Goal: Task Accomplishment & Management: Manage account settings

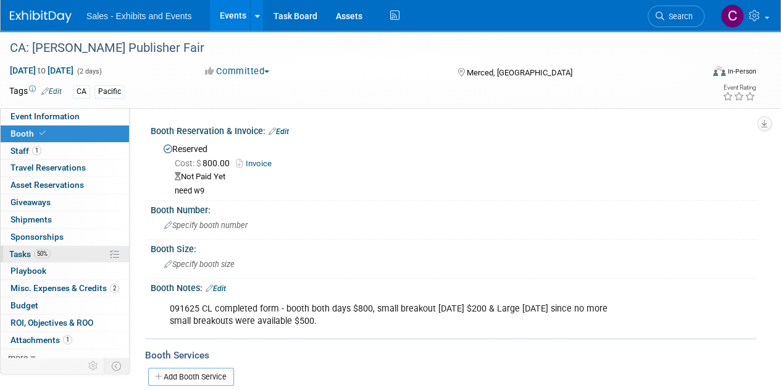
click at [27, 250] on span "Tasks 50%" at bounding box center [29, 254] width 41 height 10
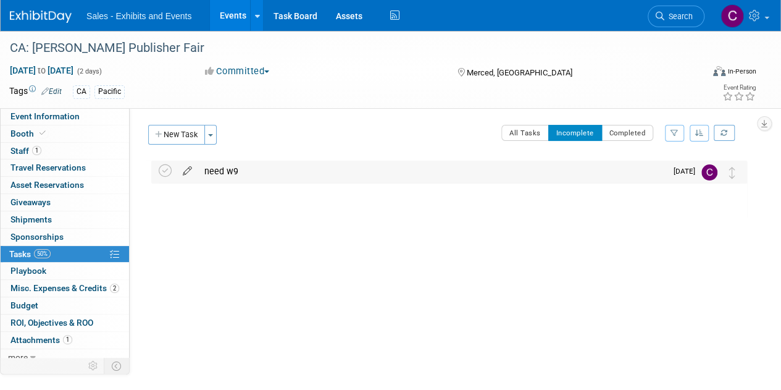
click at [190, 166] on icon at bounding box center [188, 168] width 22 height 15
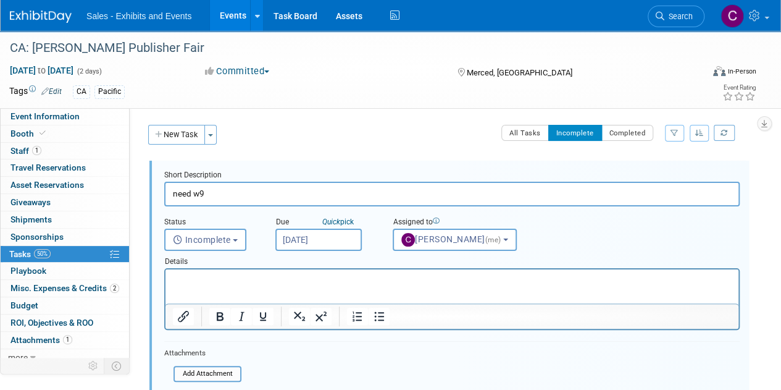
click at [235, 197] on input "need w9" at bounding box center [451, 193] width 575 height 24
type input "need w9 - followed up 092525"
click at [317, 239] on input "Sep 26, 2025" at bounding box center [318, 239] width 86 height 22
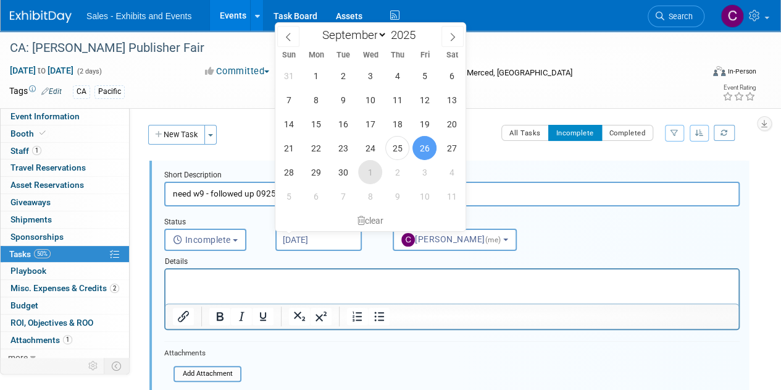
click at [366, 178] on span "1" at bounding box center [370, 172] width 24 height 24
type input "Oct 1, 2025"
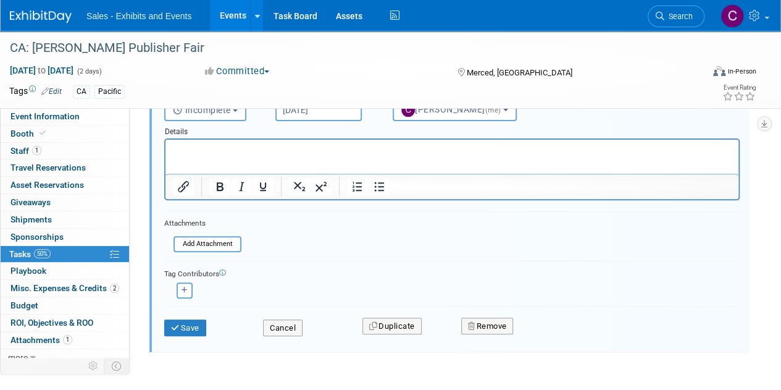
scroll to position [166, 0]
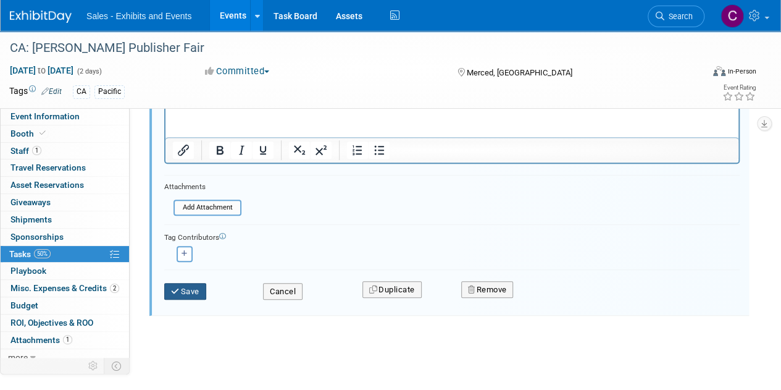
click at [176, 287] on icon "submit" at bounding box center [176, 291] width 10 height 8
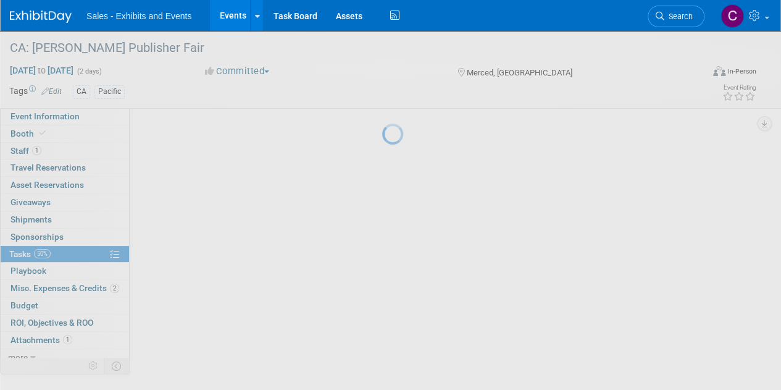
scroll to position [0, 0]
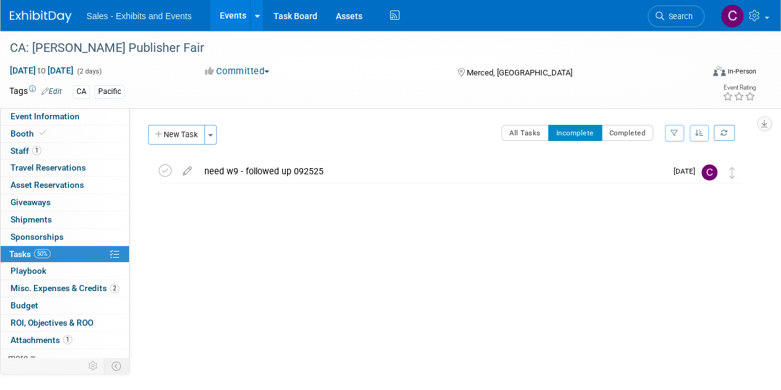
click at [230, 10] on link "Events" at bounding box center [232, 15] width 45 height 31
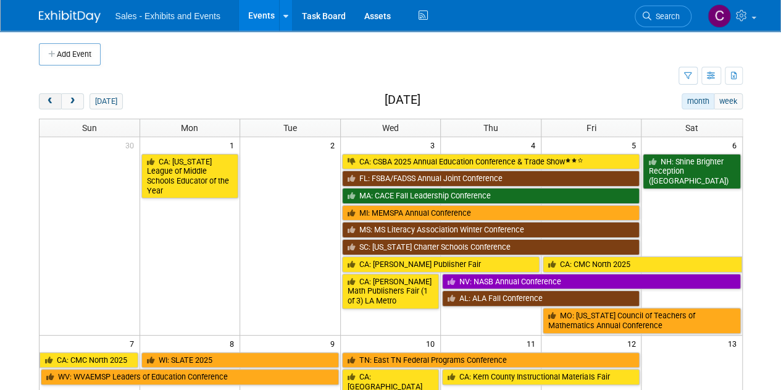
click at [53, 98] on span "prev" at bounding box center [50, 102] width 9 height 8
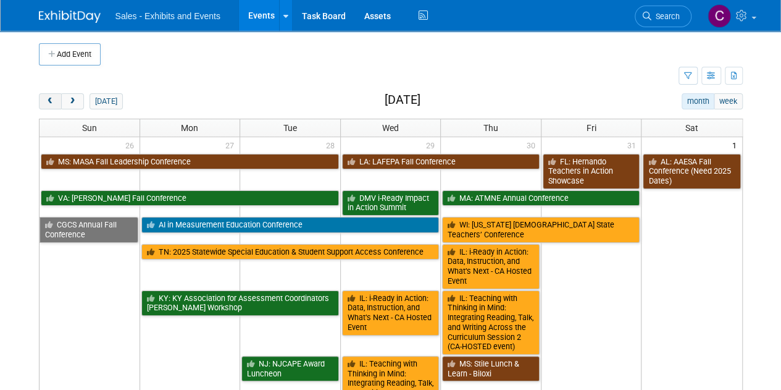
click at [53, 98] on span "prev" at bounding box center [50, 102] width 9 height 8
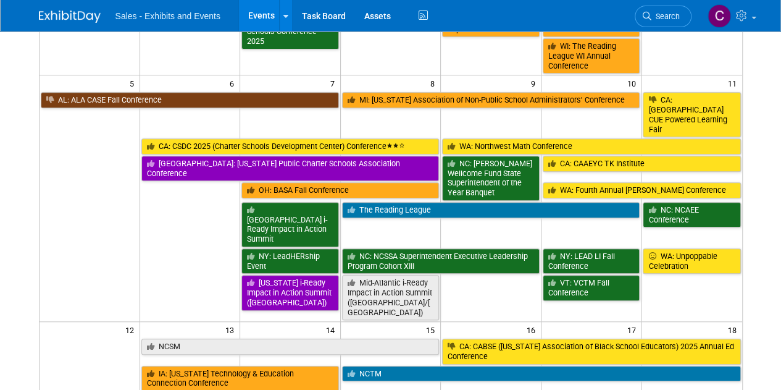
scroll to position [96, 0]
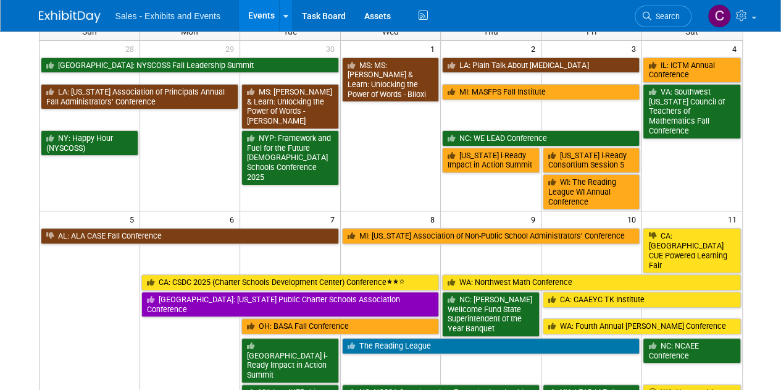
click at [496, 56] on td "LA: Plain Talk About [MEDICAL_DATA]" at bounding box center [541, 69] width 201 height 27
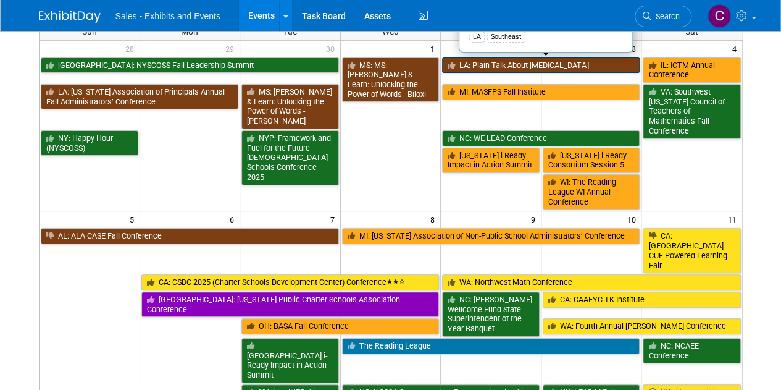
click at [495, 60] on link "LA: Plain Talk About [MEDICAL_DATA]" at bounding box center [541, 65] width 198 height 16
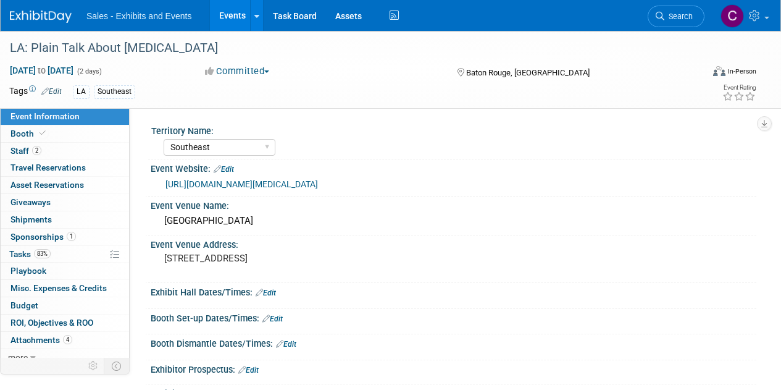
select select "Southeast"
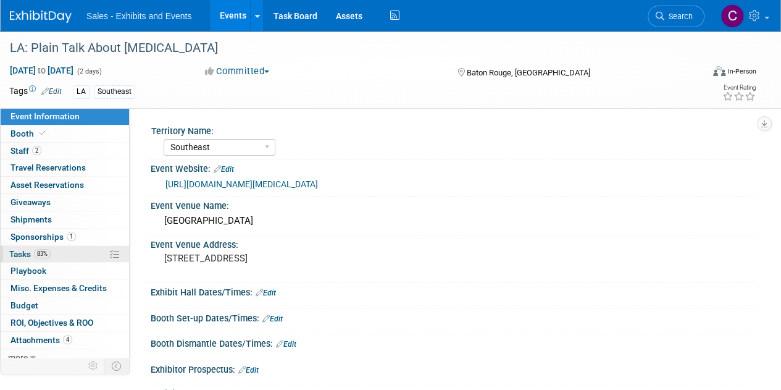
click at [21, 258] on link "83% Tasks 83%" at bounding box center [65, 254] width 128 height 17
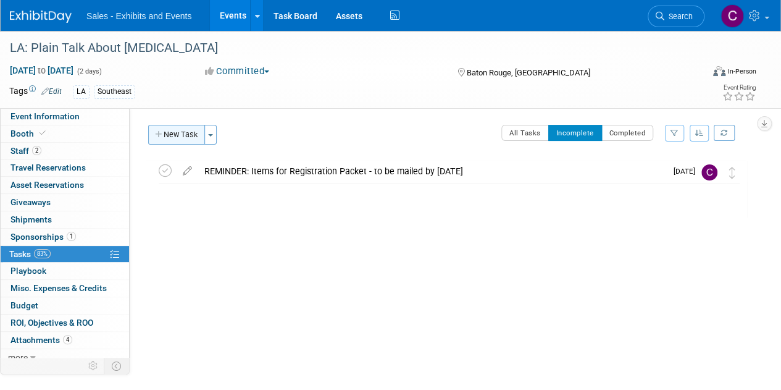
click at [175, 126] on button "New Task" at bounding box center [176, 135] width 57 height 20
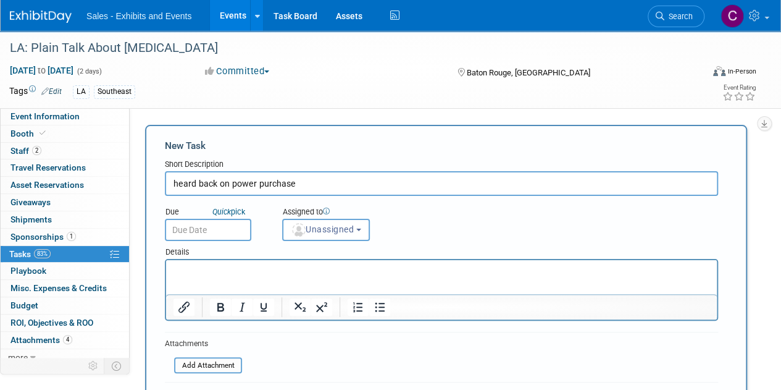
type input "heard back on power purchase"
click at [216, 238] on input "text" at bounding box center [208, 230] width 86 height 22
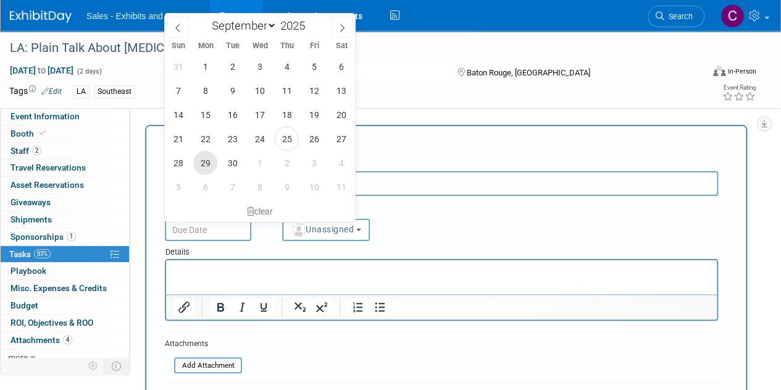
click at [211, 167] on span "29" at bounding box center [205, 163] width 24 height 24
type input "Sep 29, 2025"
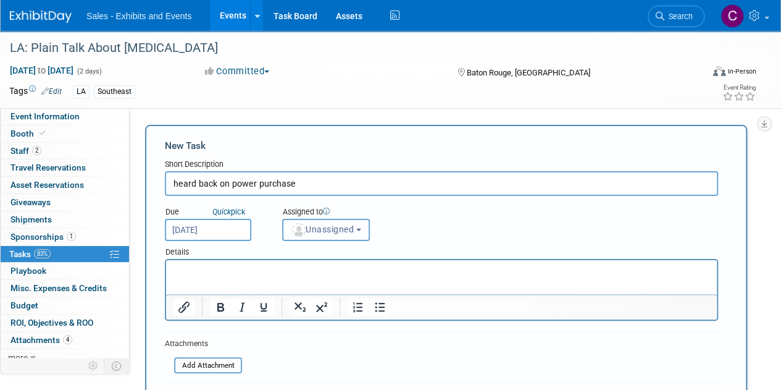
click at [335, 232] on span "Unassigned" at bounding box center [322, 229] width 63 height 10
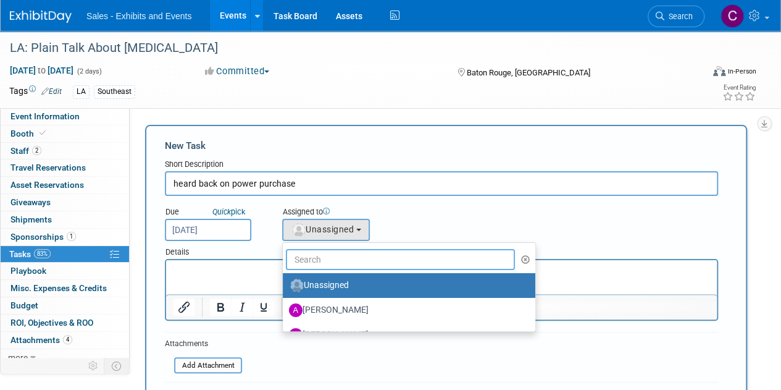
click at [333, 254] on input "text" at bounding box center [400, 259] width 229 height 21
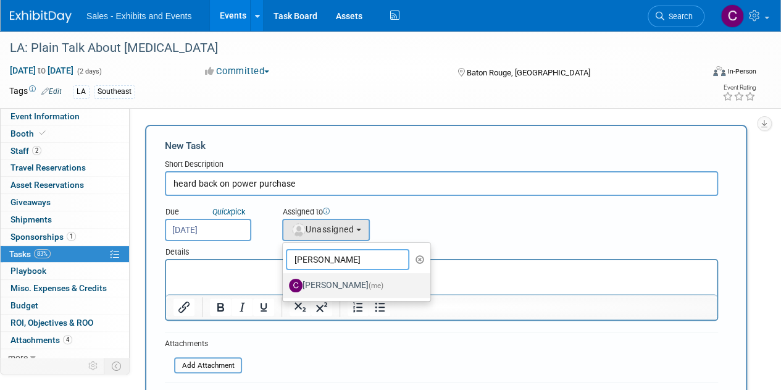
type input "christine"
click at [332, 285] on label "Christine Lurz (me)" at bounding box center [353, 285] width 129 height 20
click at [285, 285] on input "Christine Lurz (me)" at bounding box center [281, 284] width 8 height 8
select select "a9e3834d-668b-4315-a5d4-069993be606a"
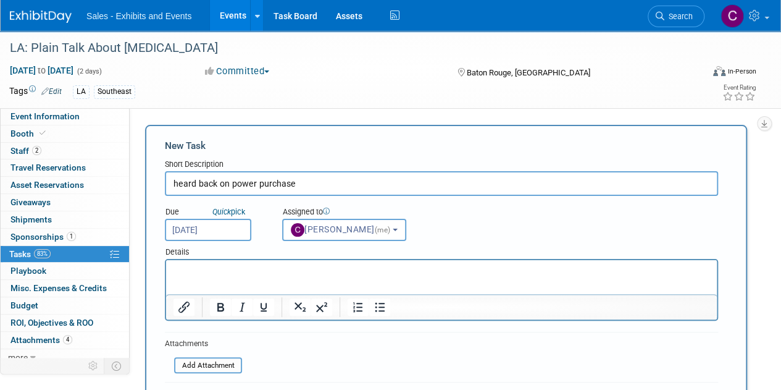
scroll to position [131, 0]
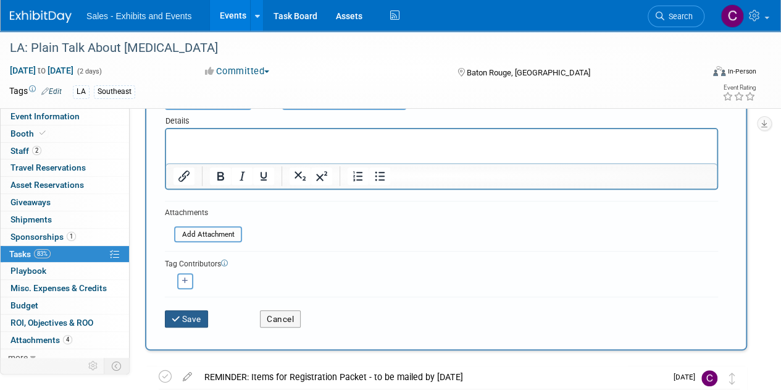
click at [185, 325] on button "Save" at bounding box center [186, 318] width 43 height 17
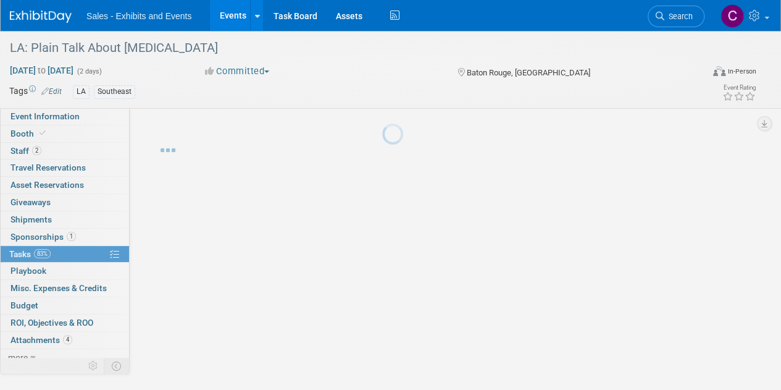
scroll to position [0, 0]
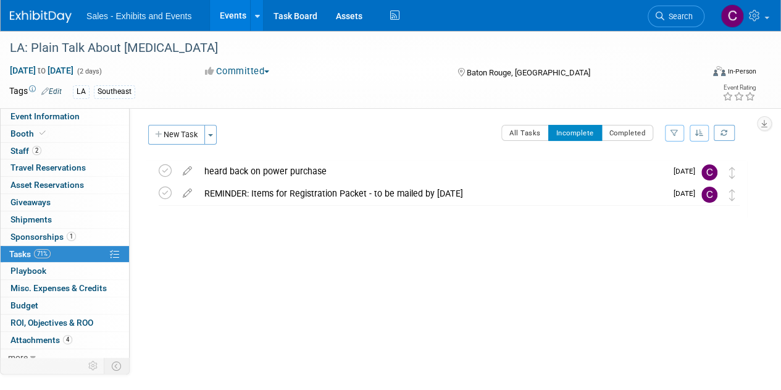
click at [220, 10] on link "Events" at bounding box center [232, 15] width 45 height 31
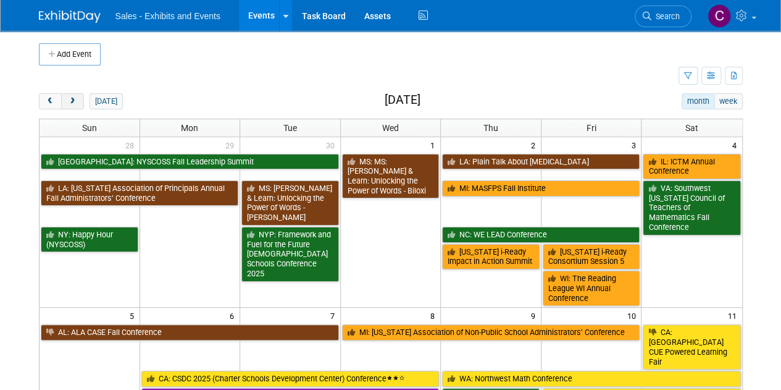
click at [72, 104] on button "next" at bounding box center [72, 101] width 23 height 16
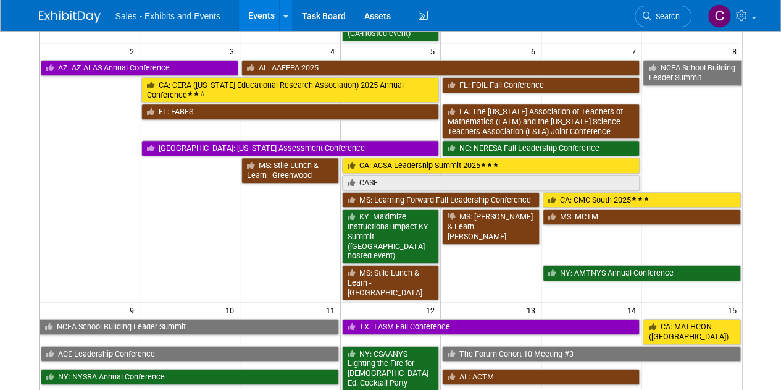
scroll to position [494, 0]
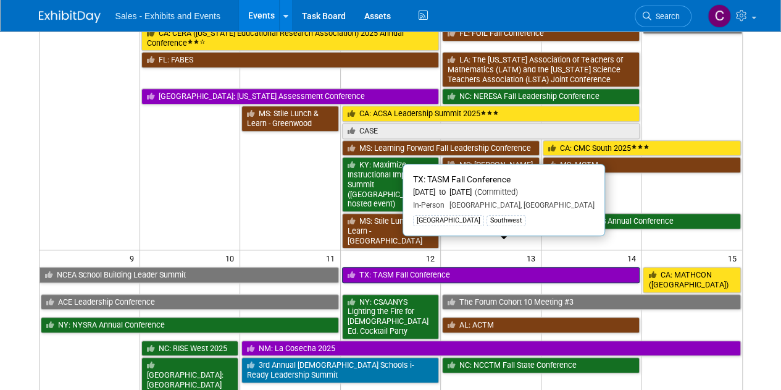
click at [410, 267] on link "TX: TASM Fall Conference" at bounding box center [491, 275] width 298 height 16
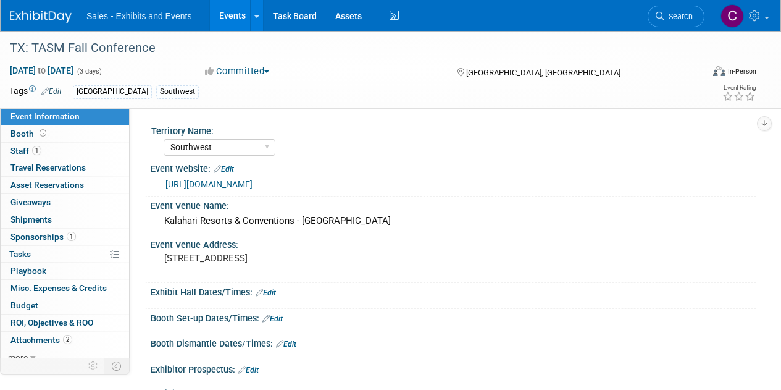
select select "Southwest"
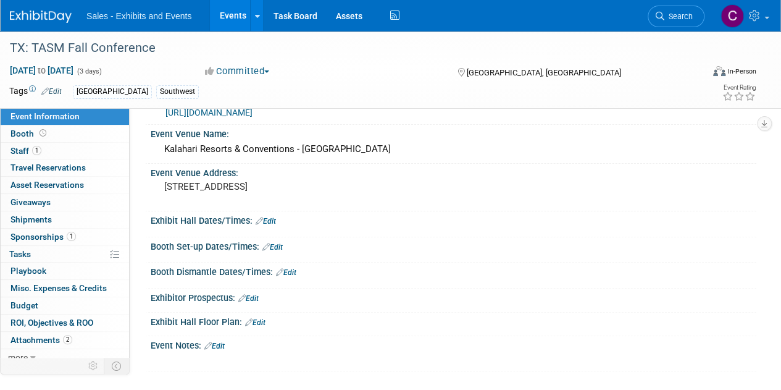
scroll to position [72, 0]
click at [32, 241] on link "1 Sponsorships 1" at bounding box center [65, 236] width 128 height 17
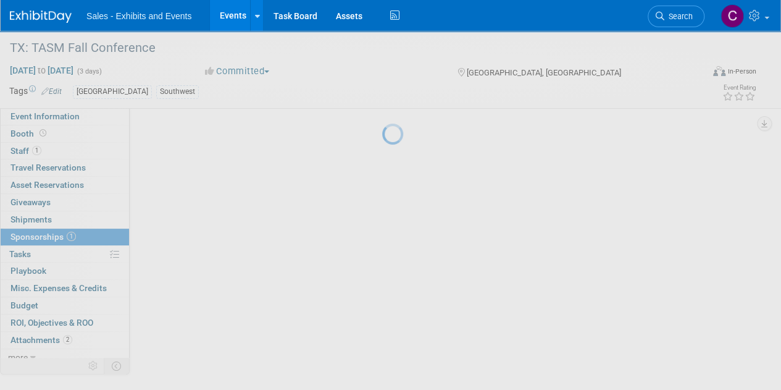
scroll to position [0, 0]
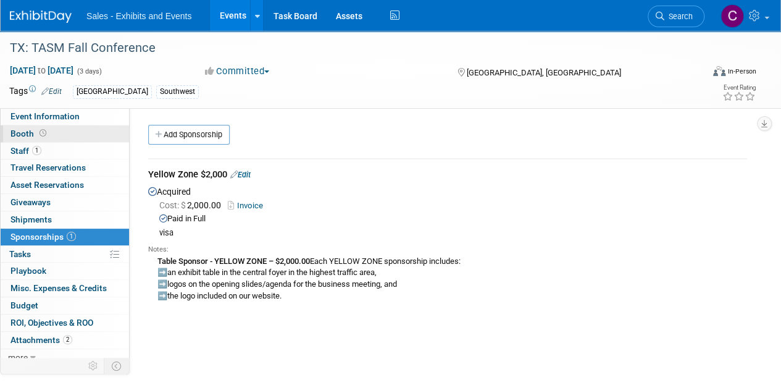
click at [28, 134] on span "Booth" at bounding box center [29, 133] width 38 height 10
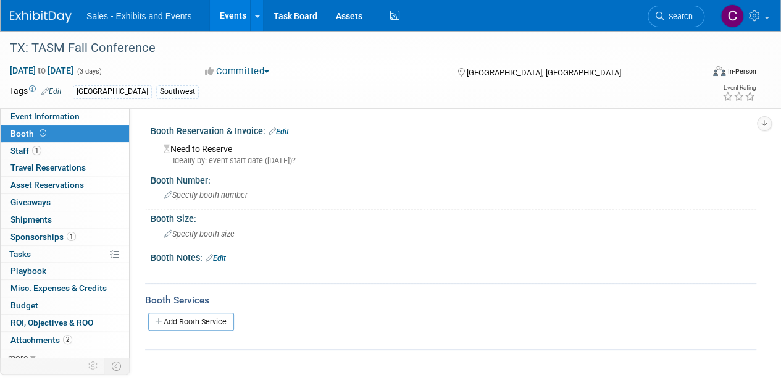
click at [283, 130] on link "Edit" at bounding box center [279, 131] width 20 height 9
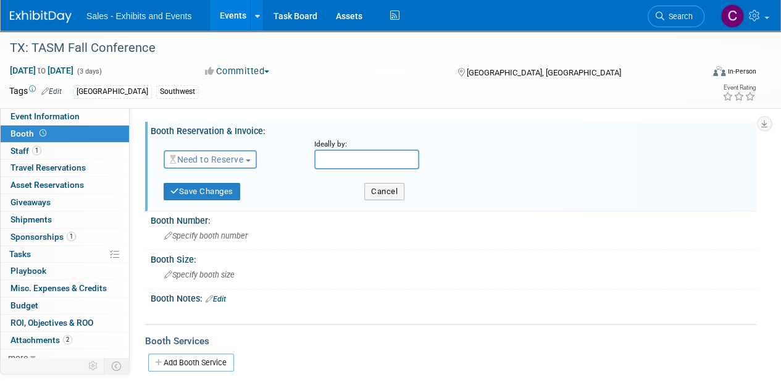
click at [223, 158] on span "Need to Reserve" at bounding box center [206, 159] width 73 height 10
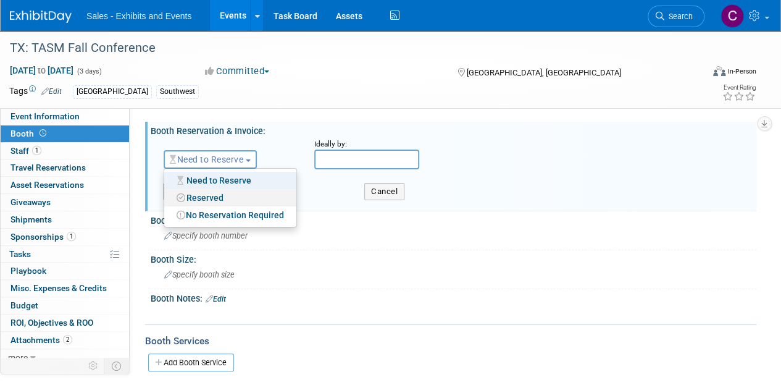
click at [212, 196] on link "Reserved" at bounding box center [230, 197] width 132 height 17
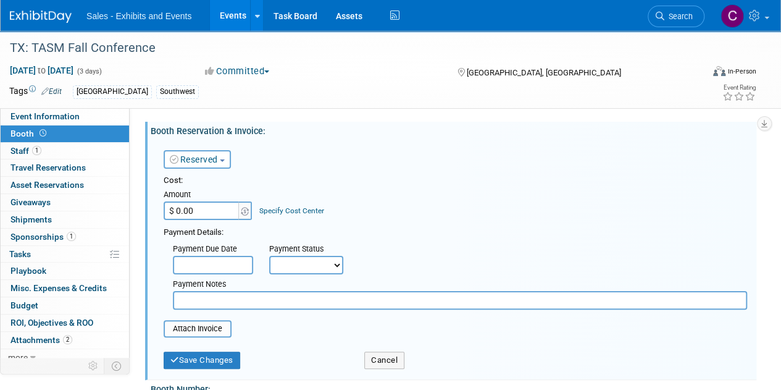
drag, startPoint x: 228, startPoint y: 150, endPoint x: 212, endPoint y: 169, distance: 24.5
click at [228, 152] on button "Reserved" at bounding box center [197, 159] width 67 height 19
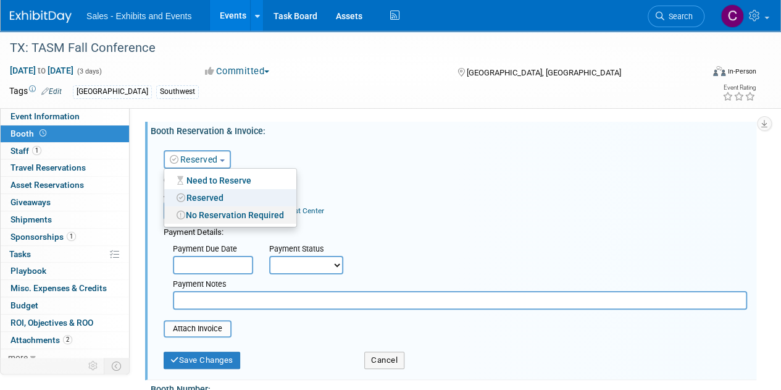
click at [214, 215] on link "No Reservation Required" at bounding box center [230, 214] width 132 height 17
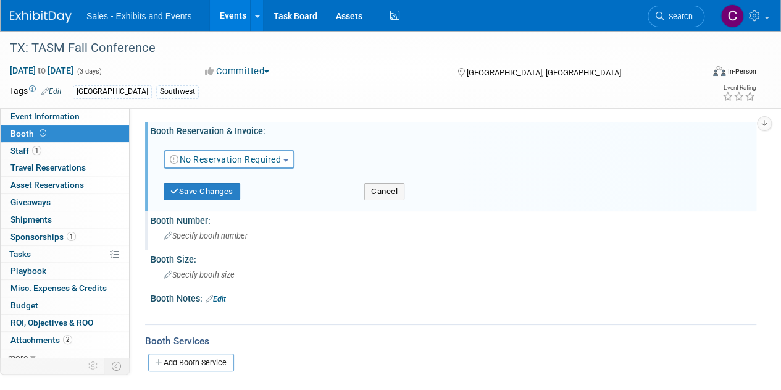
click at [194, 238] on span "Specify booth number" at bounding box center [205, 235] width 83 height 9
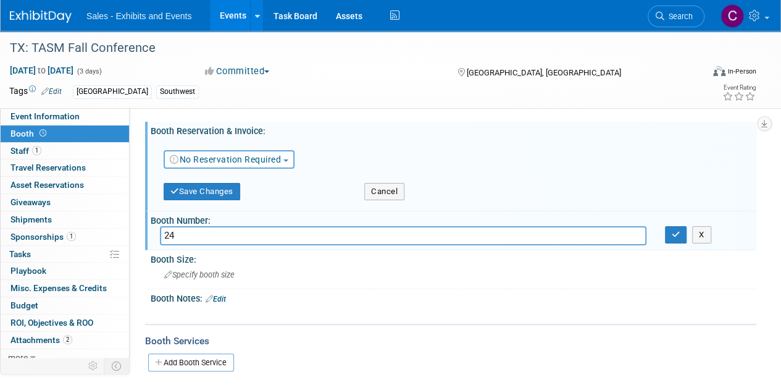
type input "24"
click at [673, 233] on icon "button" at bounding box center [676, 234] width 9 height 8
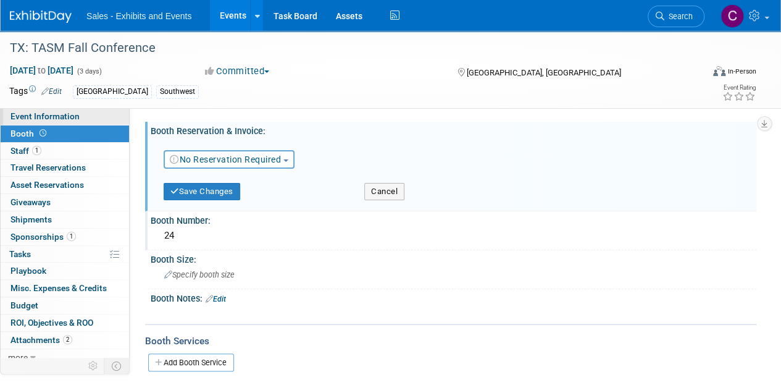
click at [22, 115] on span "Event Information" at bounding box center [44, 116] width 69 height 10
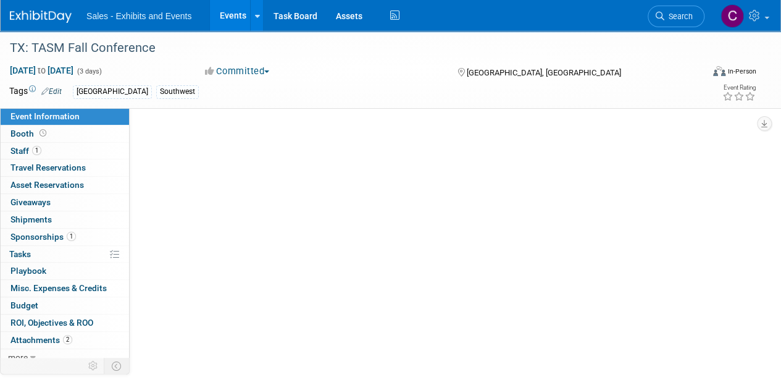
select select "Southwest"
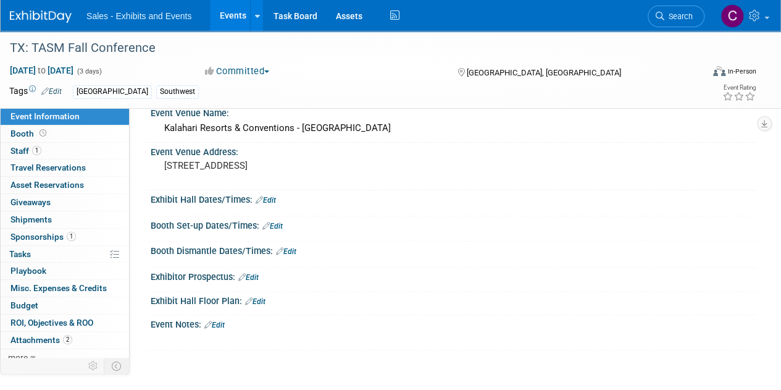
scroll to position [171, 0]
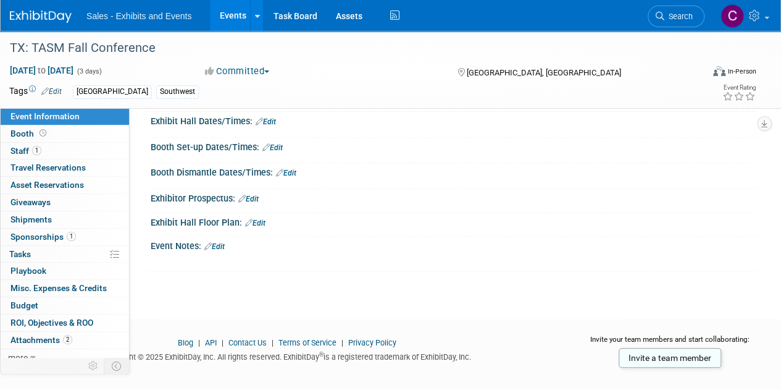
click at [259, 220] on link "Edit" at bounding box center [255, 223] width 20 height 9
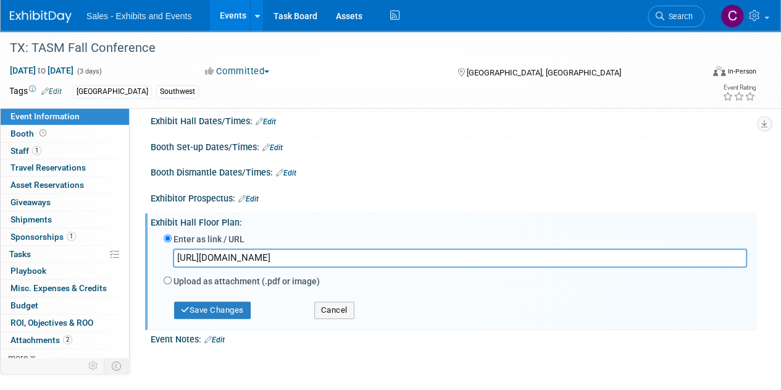
scroll to position [0, 284]
type input "https://www.canva.com/design/DAGpNets9OQ/IUoI4wiplSC2_OHuLThmZA/view?utm_conten…"
click at [218, 307] on button "Save Changes" at bounding box center [212, 309] width 77 height 17
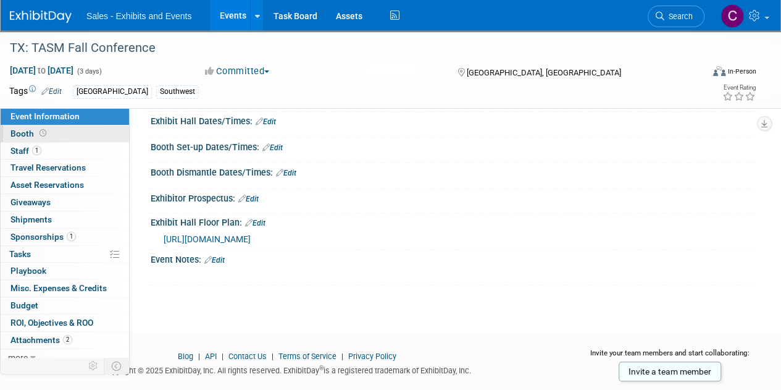
click at [17, 139] on link "Booth" at bounding box center [65, 133] width 128 height 17
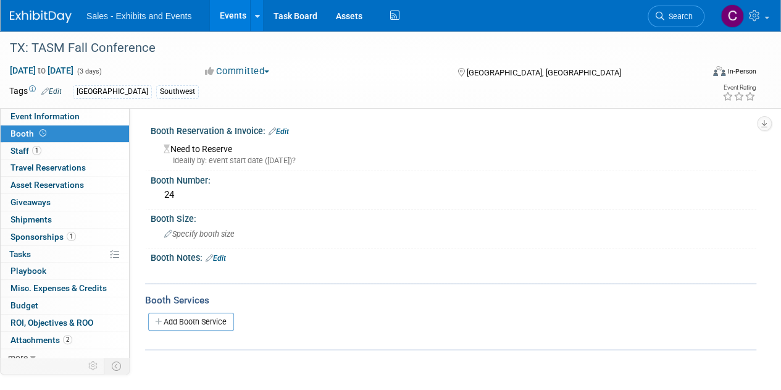
click at [288, 132] on link "Edit" at bounding box center [279, 131] width 20 height 9
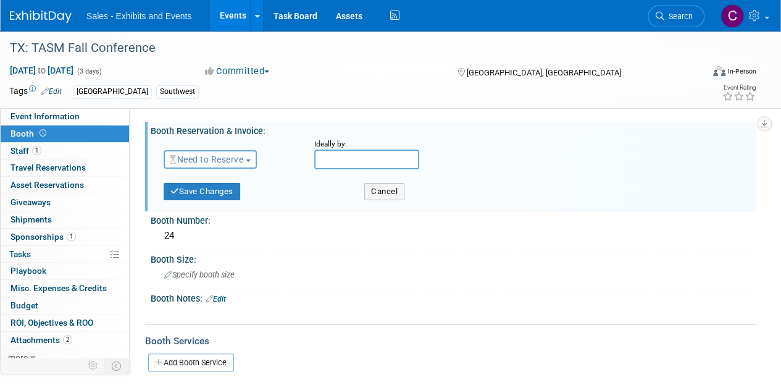
click at [226, 157] on span "Need to Reserve" at bounding box center [206, 159] width 73 height 10
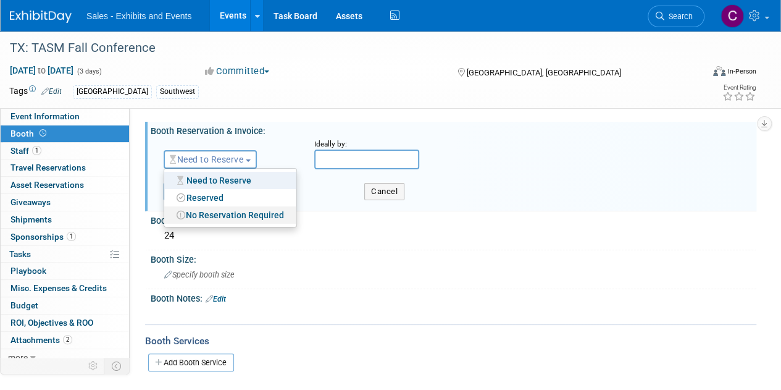
click at [214, 218] on link "No Reservation Required" at bounding box center [230, 214] width 132 height 17
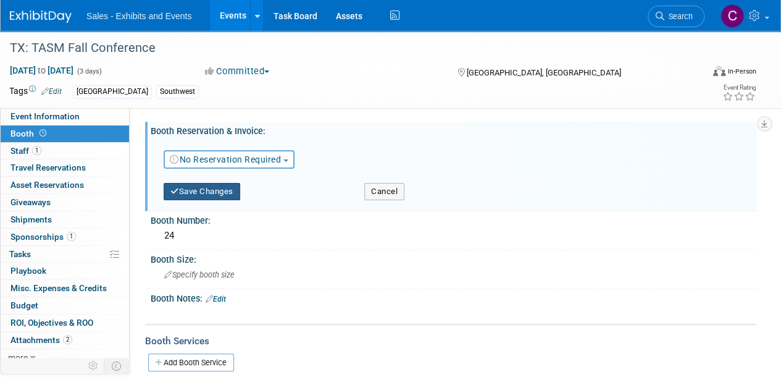
click at [209, 193] on button "Save Changes" at bounding box center [202, 191] width 77 height 17
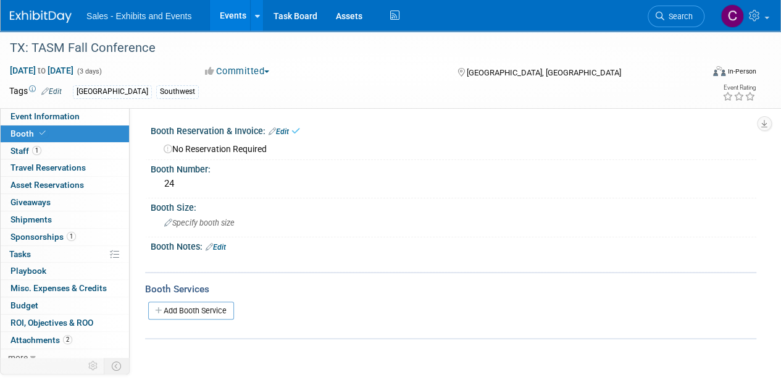
click at [225, 248] on link "Edit" at bounding box center [216, 247] width 20 height 9
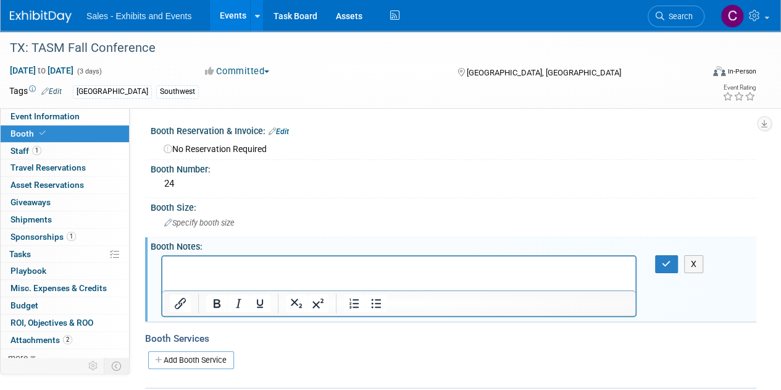
click at [206, 270] on p "Rich Text Area. Press ALT-0 for help." at bounding box center [399, 267] width 459 height 12
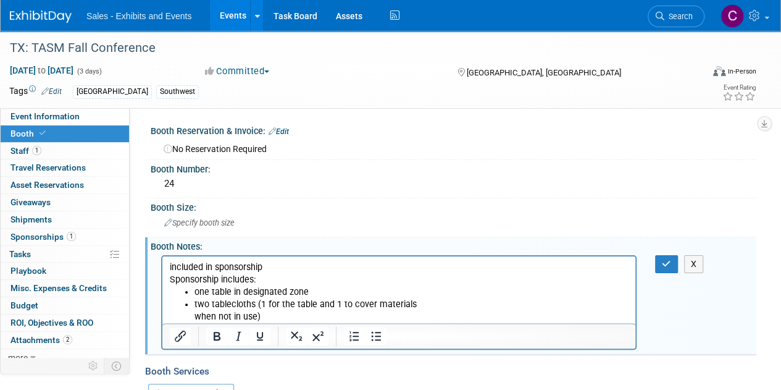
click at [185, 266] on p "included in sponsorship" at bounding box center [399, 267] width 459 height 12
drag, startPoint x: 185, startPoint y: 266, endPoint x: 275, endPoint y: 268, distance: 90.1
click at [275, 268] on p "included in sponsorship" at bounding box center [399, 267] width 459 height 12
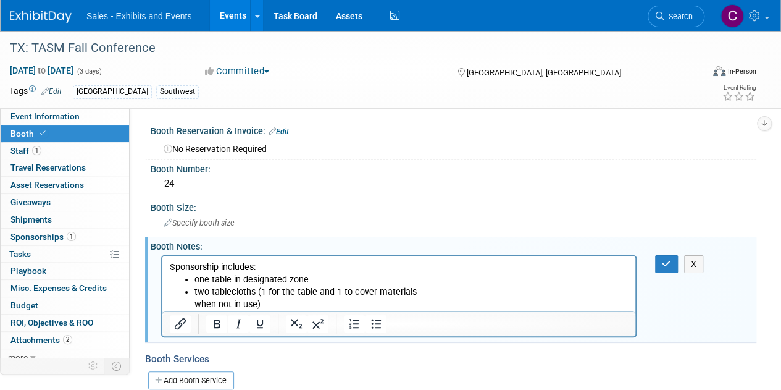
click at [340, 277] on p "one table in designated zone" at bounding box center [411, 279] width 434 height 12
drag, startPoint x: 672, startPoint y: 267, endPoint x: 136, endPoint y: 209, distance: 538.4
click at [671, 267] on button "button" at bounding box center [666, 264] width 23 height 18
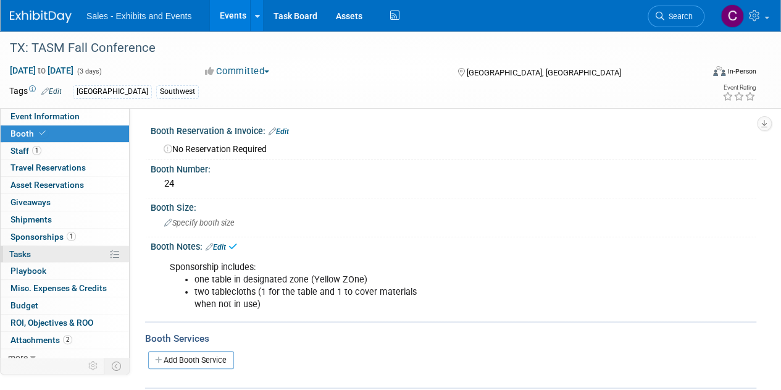
click at [14, 246] on link "0% Tasks 0%" at bounding box center [65, 254] width 128 height 17
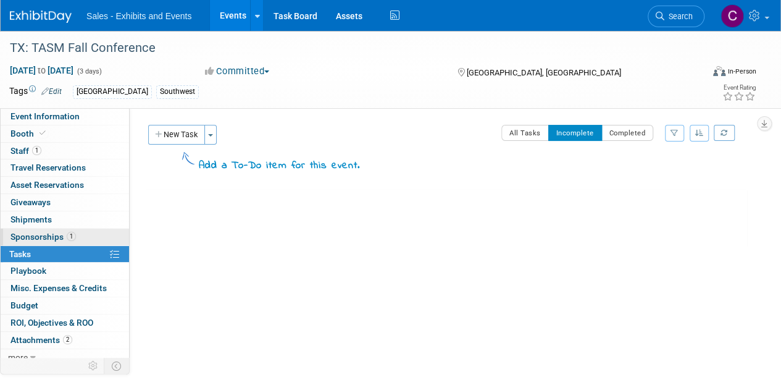
click at [15, 240] on span "Sponsorships 1" at bounding box center [42, 236] width 65 height 10
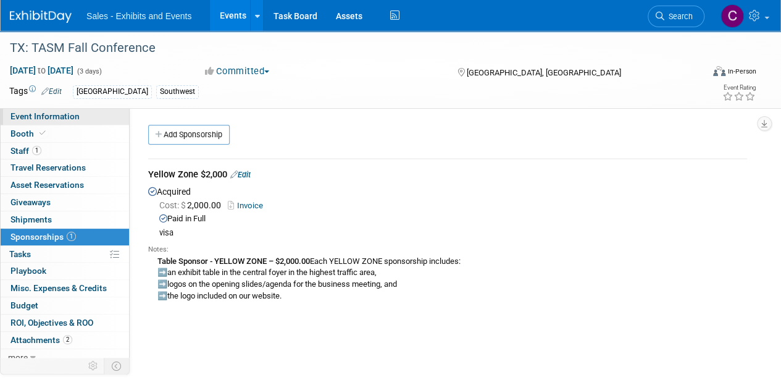
click at [17, 115] on span "Event Information" at bounding box center [44, 116] width 69 height 10
select select "Southwest"
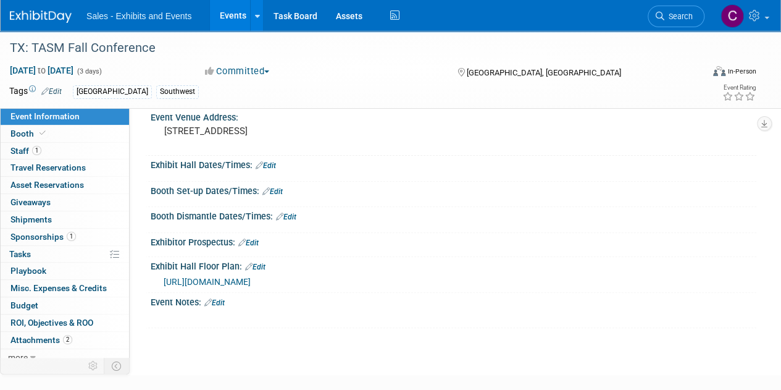
scroll to position [208, 0]
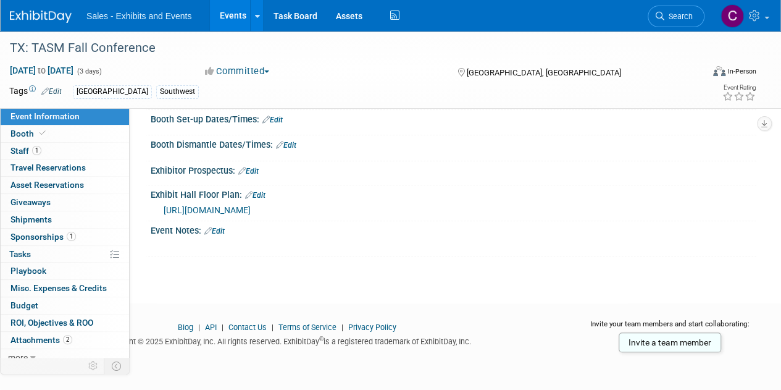
click at [220, 231] on link "Edit" at bounding box center [214, 231] width 20 height 9
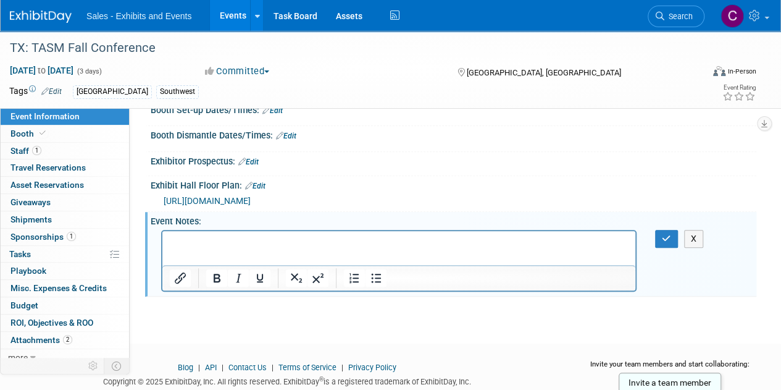
scroll to position [0, 0]
drag, startPoint x: 191, startPoint y: 251, endPoint x: 185, endPoint y: 253, distance: 6.4
click at [185, 248] on html at bounding box center [398, 238] width 473 height 17
drag, startPoint x: 22, startPoint y: 23, endPoint x: 696, endPoint y: 251, distance: 711.8
click at [696, 248] on button "X" at bounding box center [694, 239] width 20 height 18
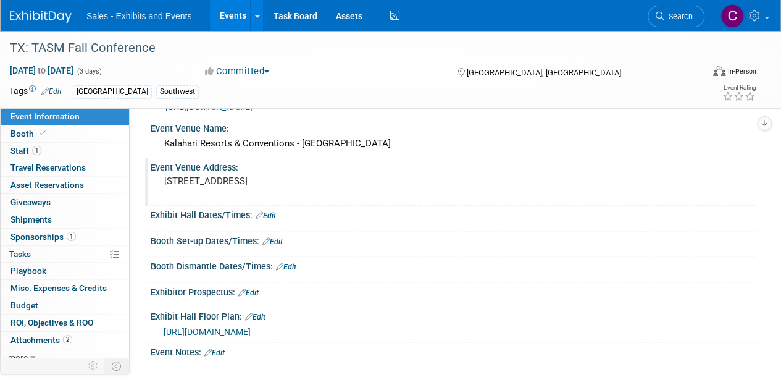
scroll to position [74, 0]
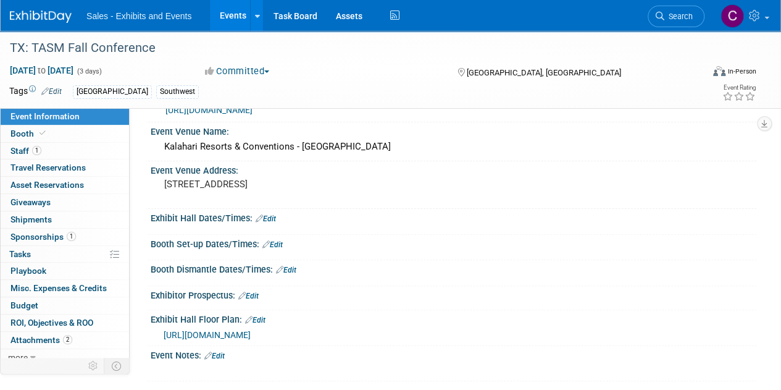
click at [275, 242] on link "Edit" at bounding box center [272, 244] width 20 height 9
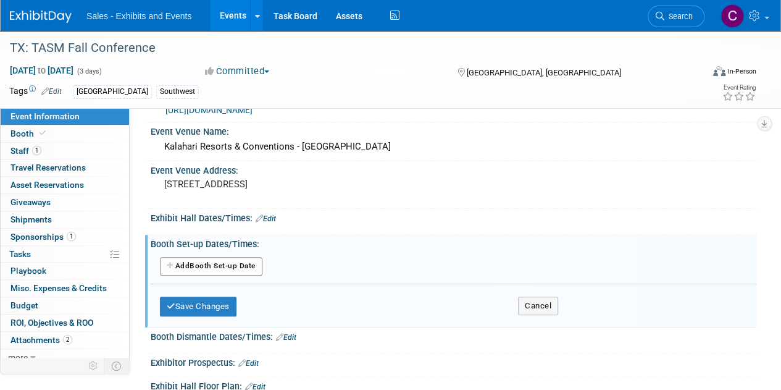
click at [223, 264] on button "Add Another Booth Set-up Date" at bounding box center [211, 266] width 102 height 19
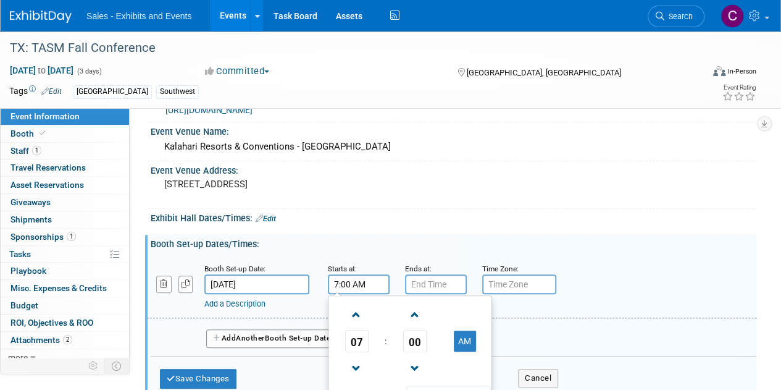
click at [357, 277] on input "7:00 AM" at bounding box center [359, 284] width 62 height 20
click at [357, 311] on span at bounding box center [357, 315] width 22 height 22
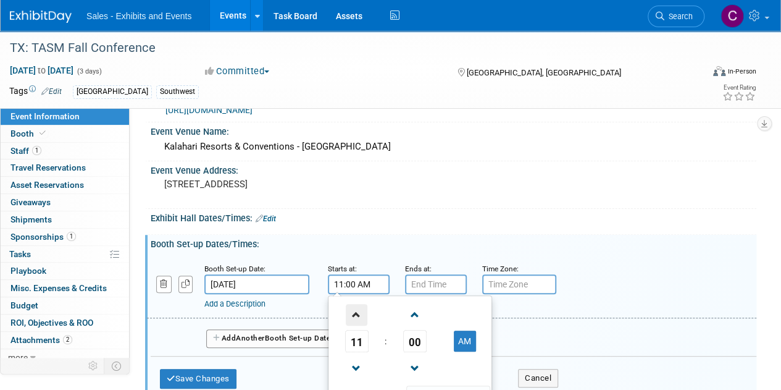
click at [357, 311] on span at bounding box center [357, 315] width 22 height 22
type input "12:00 PM"
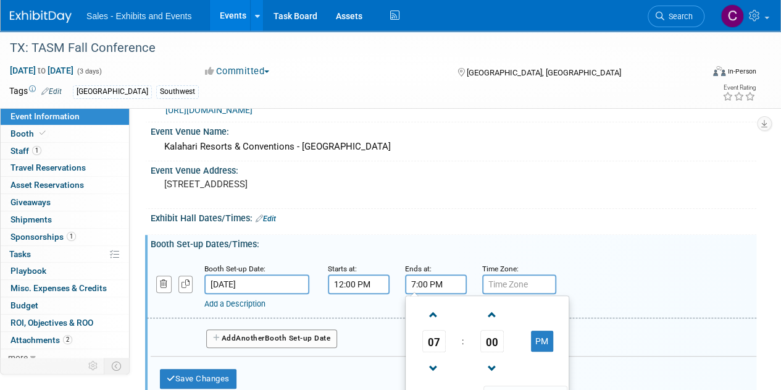
click at [434, 288] on input "7:00 PM" at bounding box center [436, 284] width 62 height 20
click at [433, 361] on span at bounding box center [434, 368] width 22 height 22
type input "5:00 PM"
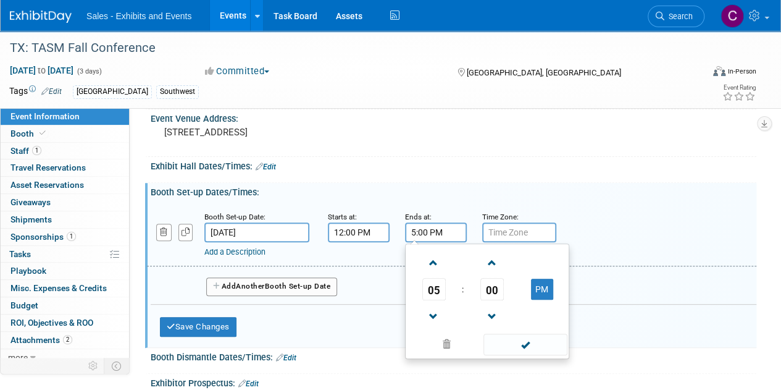
scroll to position [162, 0]
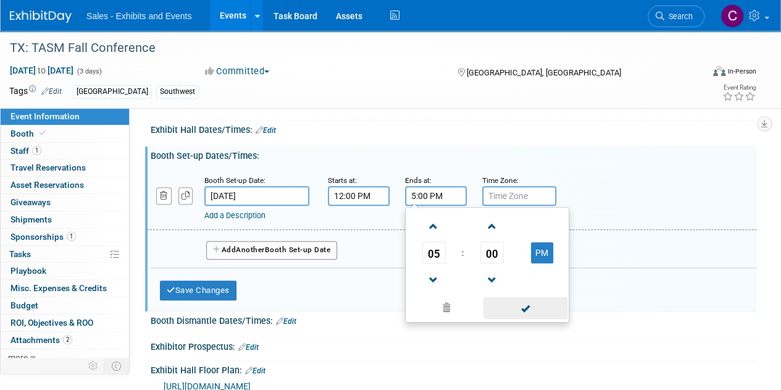
click at [557, 308] on span at bounding box center [524, 308] width 83 height 22
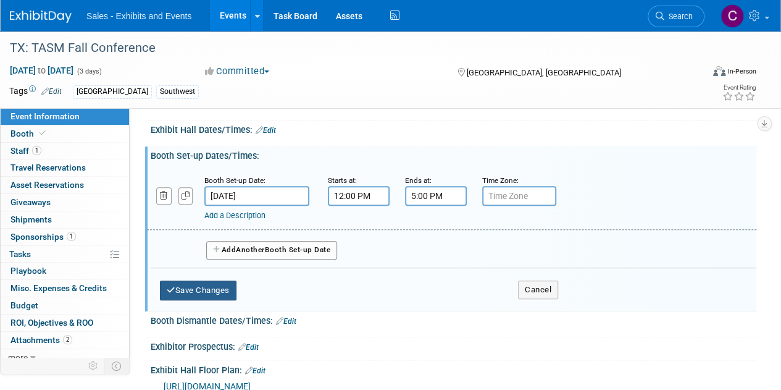
click at [186, 296] on button "Save Changes" at bounding box center [198, 290] width 77 height 20
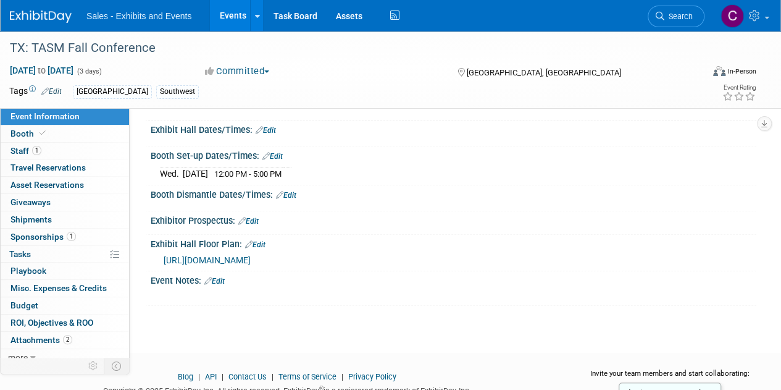
click at [274, 126] on link "Edit" at bounding box center [266, 130] width 20 height 9
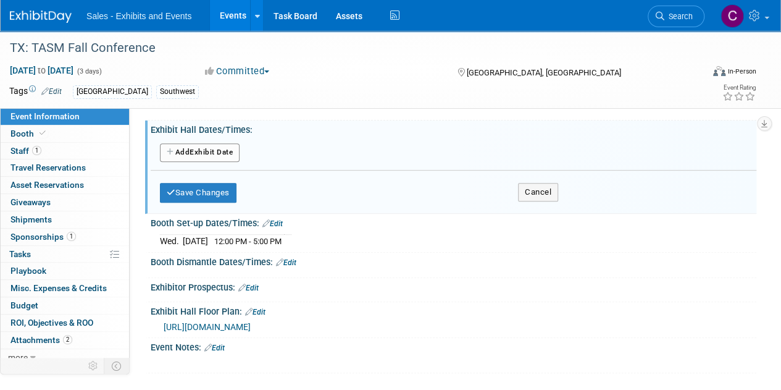
click at [220, 143] on button "Add Another Exhibit Date" at bounding box center [200, 152] width 80 height 19
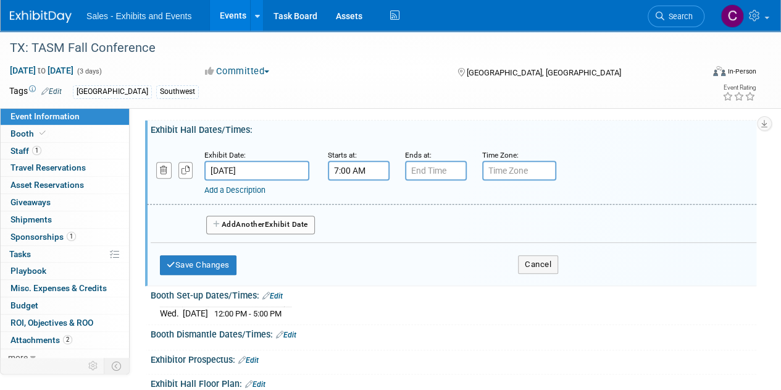
click at [359, 168] on input "7:00 AM" at bounding box center [359, 171] width 62 height 20
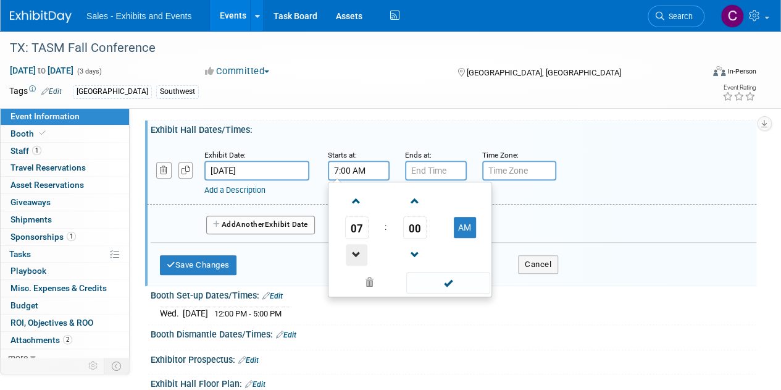
click at [362, 244] on span at bounding box center [357, 255] width 22 height 22
click at [421, 228] on span "00" at bounding box center [414, 227] width 23 height 22
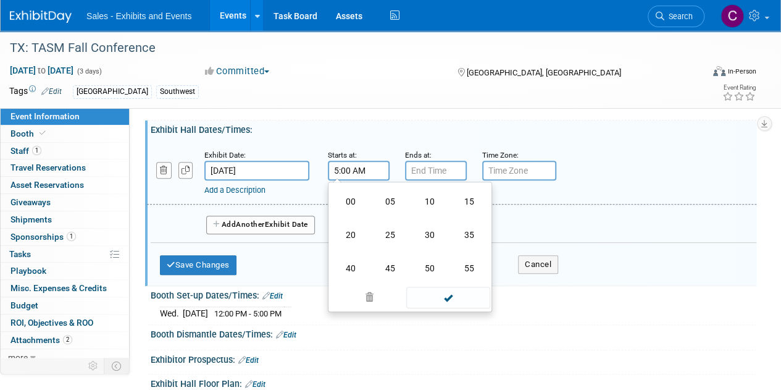
click at [421, 228] on td "30" at bounding box center [430, 234] width 40 height 33
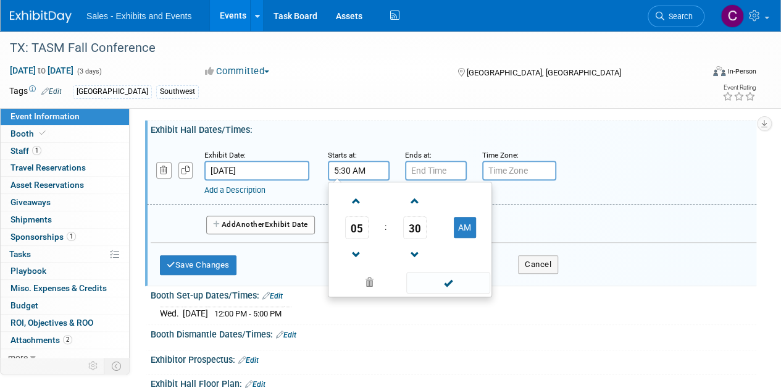
click at [464, 240] on td at bounding box center [464, 253] width 49 height 31
click at [465, 235] on button "AM" at bounding box center [465, 227] width 22 height 21
type input "5:30 PM"
click at [451, 280] on span at bounding box center [447, 283] width 83 height 22
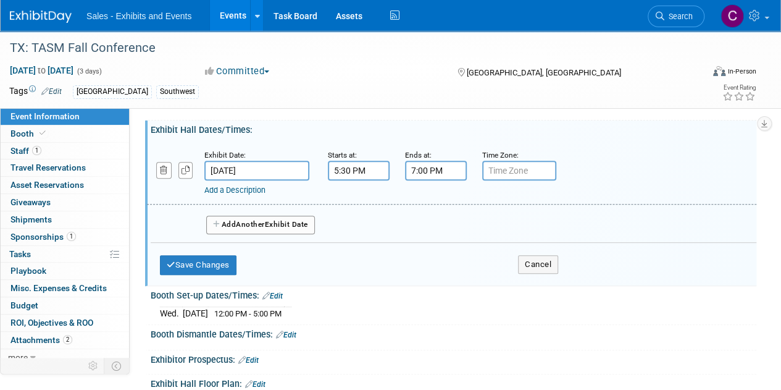
click at [430, 178] on input "7:00 PM" at bounding box center [436, 171] width 62 height 20
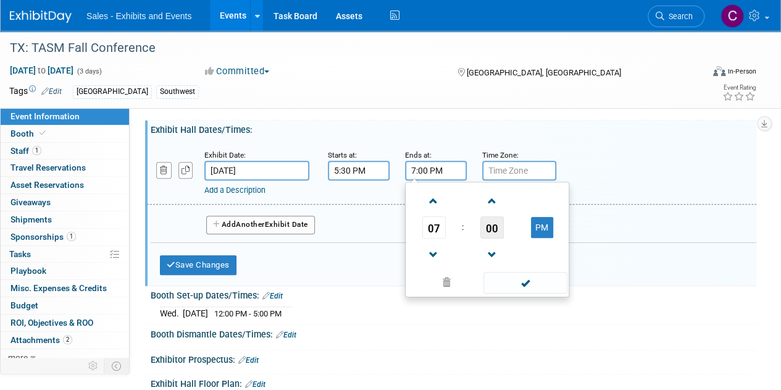
click at [491, 224] on span "00" at bounding box center [491, 227] width 23 height 22
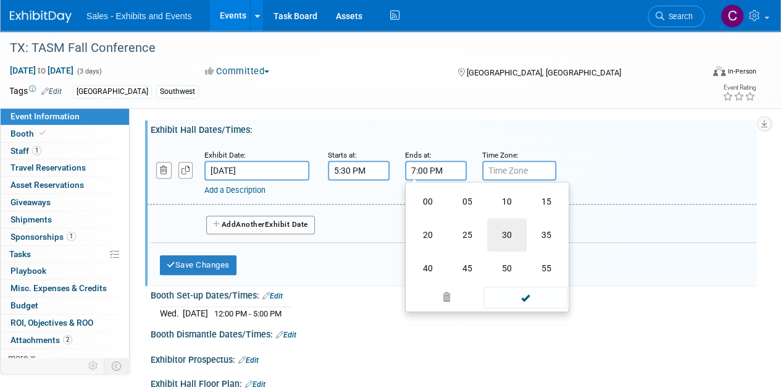
click at [504, 230] on td "30" at bounding box center [507, 234] width 40 height 33
type input "7:30 PM"
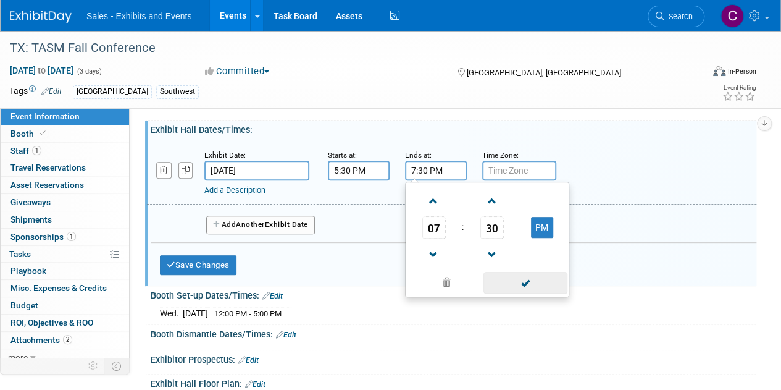
click at [509, 283] on span at bounding box center [524, 283] width 83 height 22
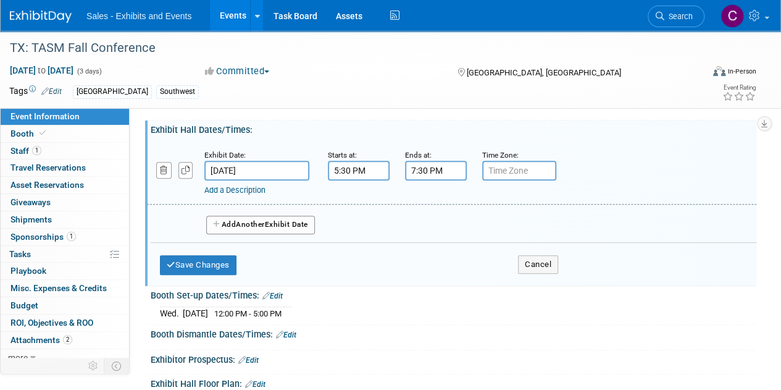
click at [225, 185] on link "Add a Description" at bounding box center [234, 189] width 61 height 9
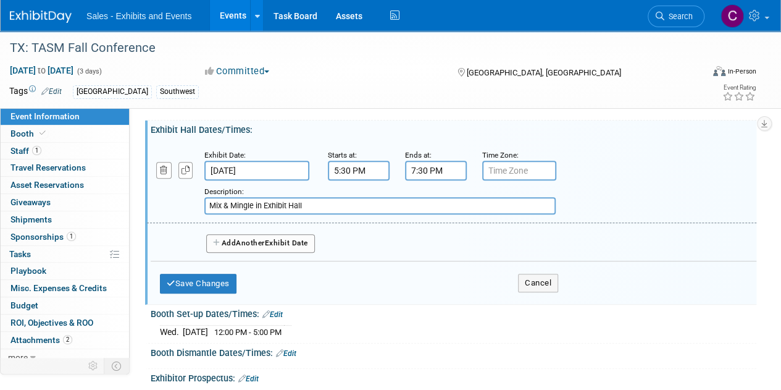
type input "Mix & Mingle in Exhibit Hall"
click at [254, 231] on div "Add Another Exhibit Date" at bounding box center [454, 239] width 606 height 33
click at [265, 244] on span "Another" at bounding box center [250, 242] width 29 height 9
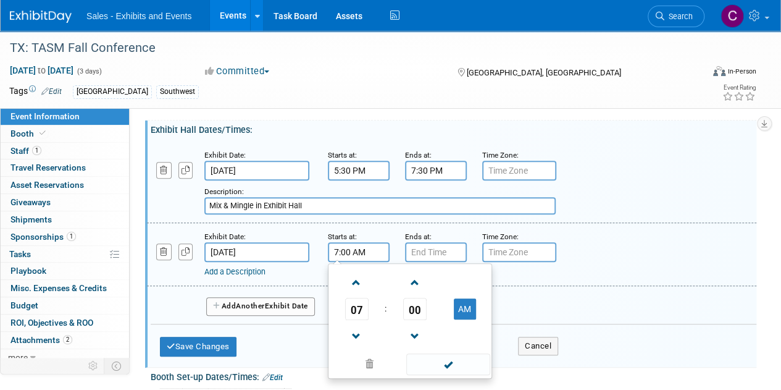
click at [348, 252] on input "7:00 AM" at bounding box center [359, 252] width 62 height 20
click at [418, 301] on span "00" at bounding box center [414, 309] width 23 height 22
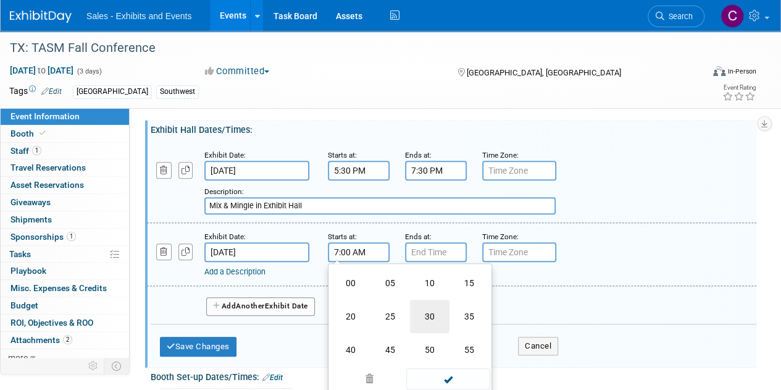
click at [431, 320] on td "30" at bounding box center [430, 315] width 40 height 33
type input "7:30 AM"
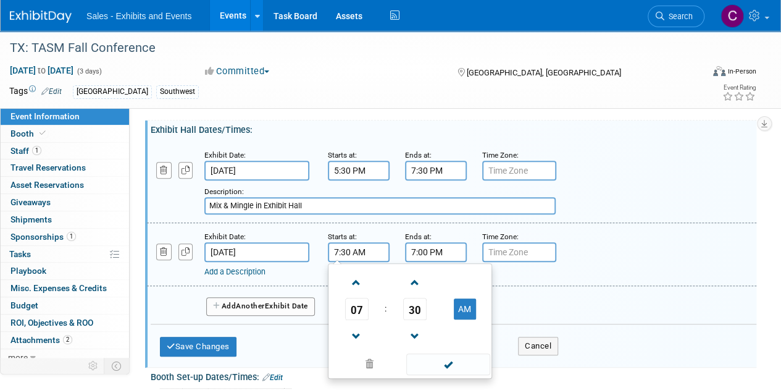
click at [451, 253] on input "7:00 PM" at bounding box center [436, 252] width 62 height 20
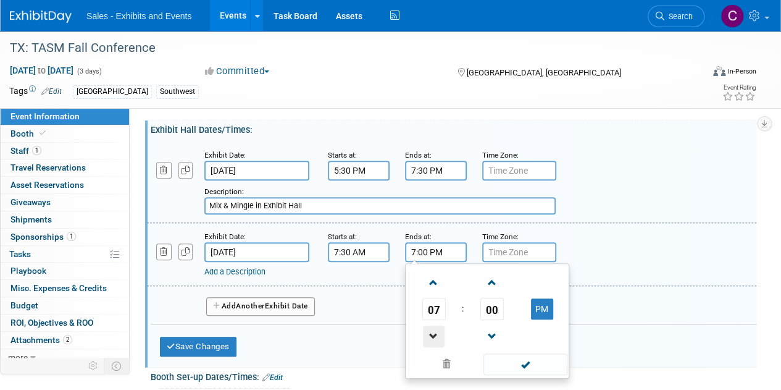
click at [435, 327] on span at bounding box center [434, 336] width 22 height 22
click at [496, 301] on span "00" at bounding box center [491, 309] width 23 height 22
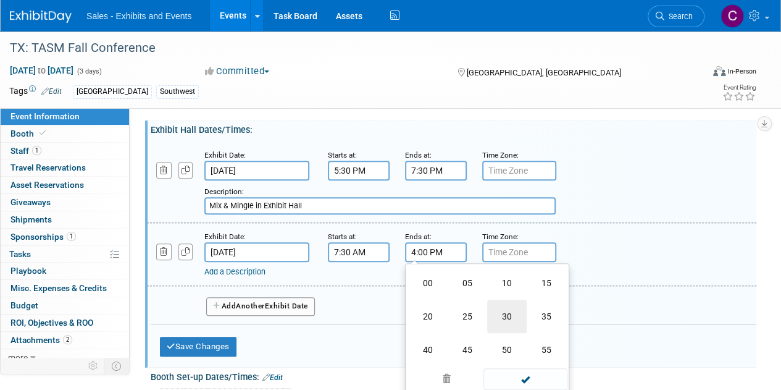
click at [507, 311] on td "30" at bounding box center [507, 315] width 40 height 33
type input "4:30 PM"
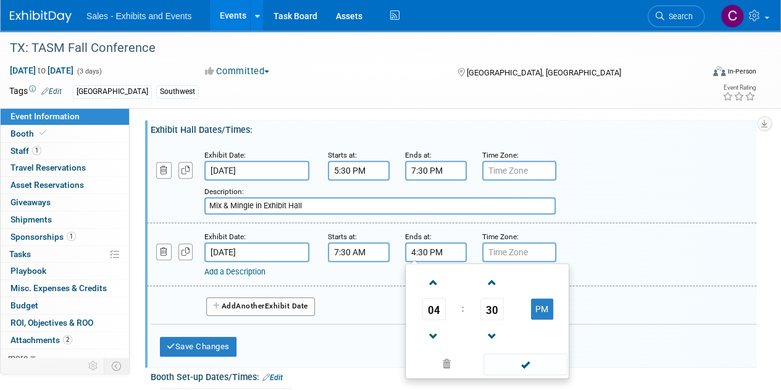
click at [261, 307] on span "Another" at bounding box center [250, 305] width 29 height 9
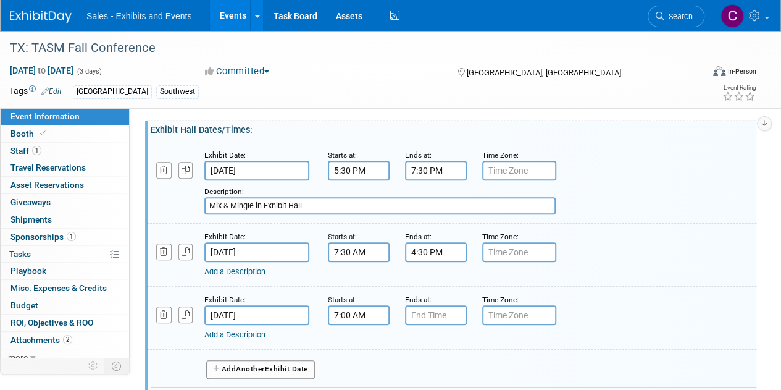
click at [357, 306] on input "7:00 AM" at bounding box center [359, 315] width 62 height 20
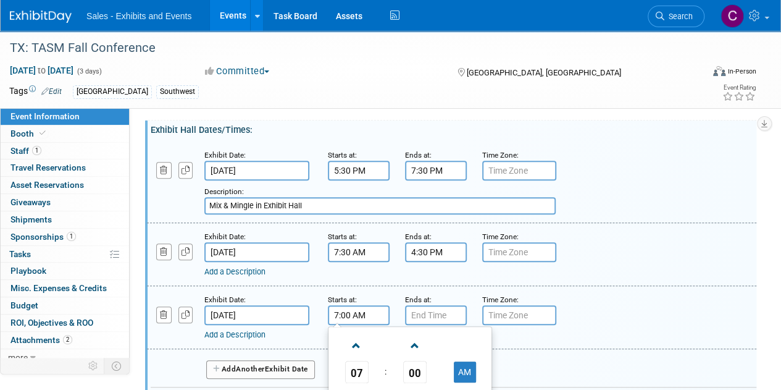
click at [406, 370] on span "00" at bounding box center [414, 372] width 23 height 22
click at [422, 370] on td "30" at bounding box center [430, 378] width 40 height 33
type input "7:30 AM"
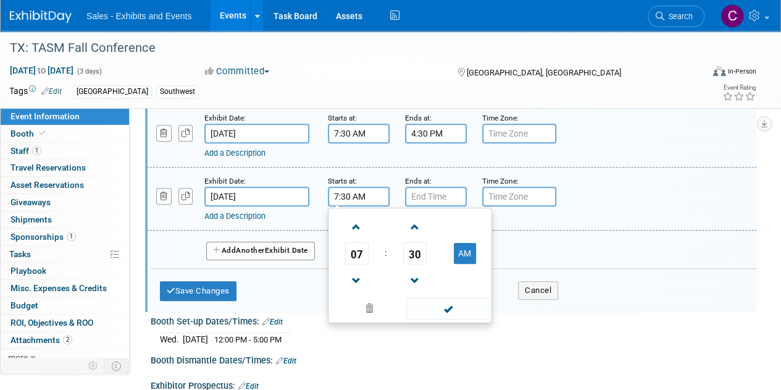
scroll to position [300, 0]
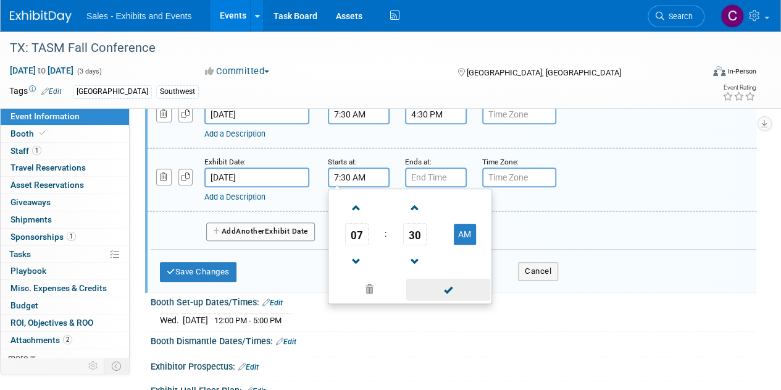
click at [449, 290] on span at bounding box center [447, 289] width 83 height 22
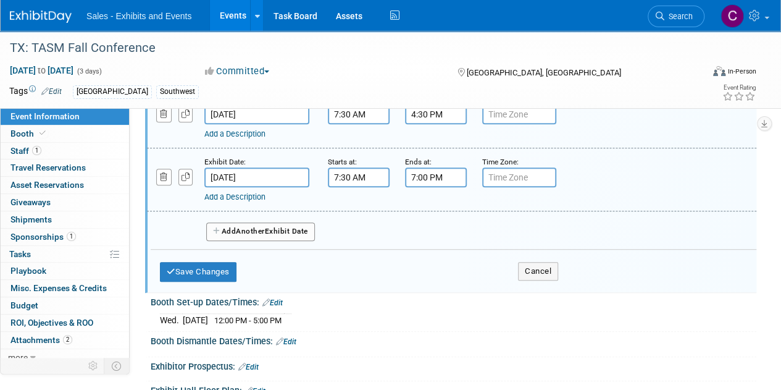
click at [409, 185] on div "7:00 PM" at bounding box center [436, 177] width 62 height 20
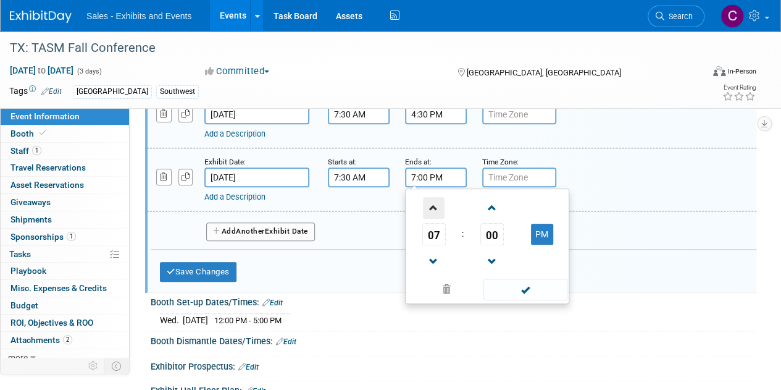
click at [432, 202] on span at bounding box center [434, 208] width 22 height 22
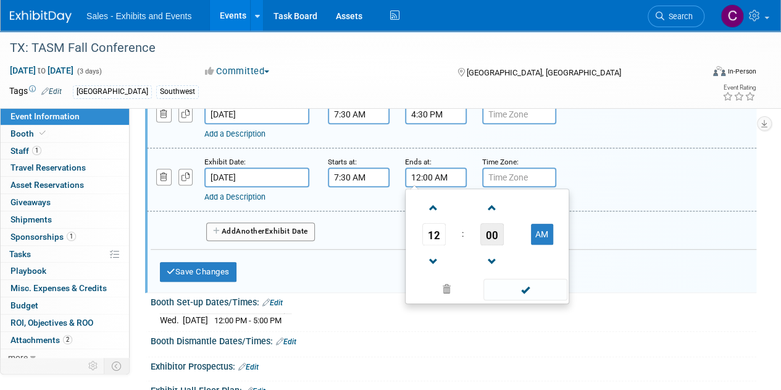
click at [494, 237] on span "00" at bounding box center [491, 234] width 23 height 22
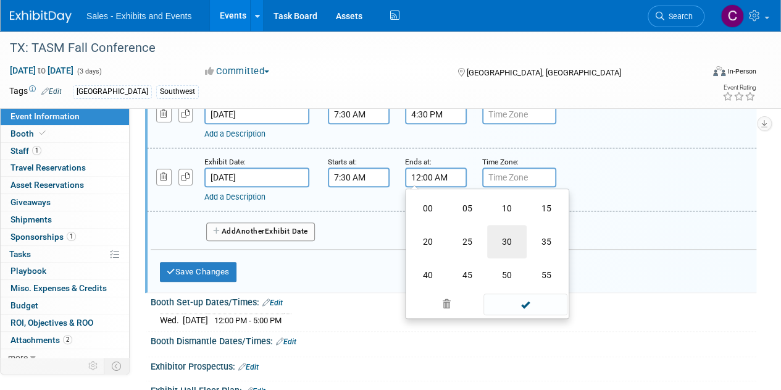
click at [500, 237] on td "30" at bounding box center [507, 241] width 40 height 33
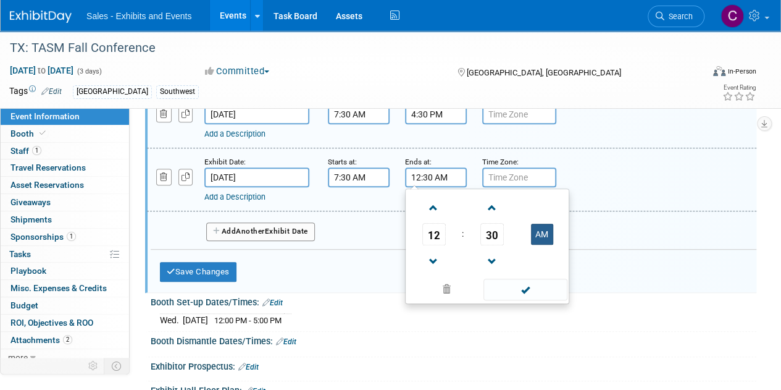
click at [533, 229] on button "AM" at bounding box center [542, 233] width 22 height 21
type input "12:30 PM"
click at [541, 288] on span at bounding box center [524, 289] width 83 height 22
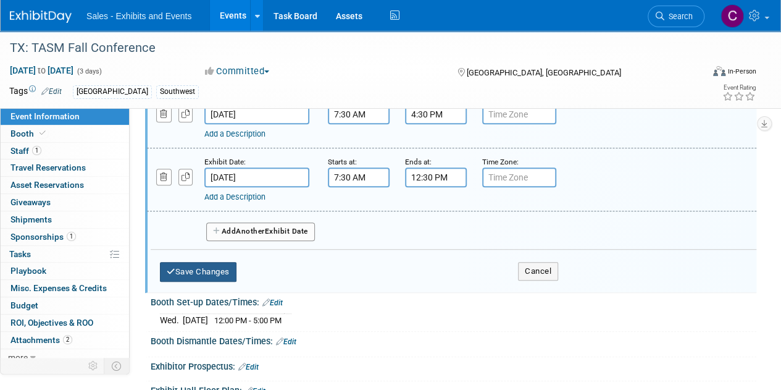
click at [193, 269] on button "Save Changes" at bounding box center [198, 272] width 77 height 20
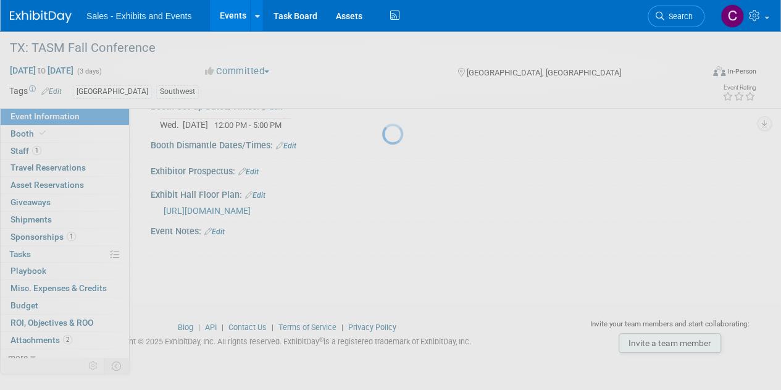
scroll to position [218, 0]
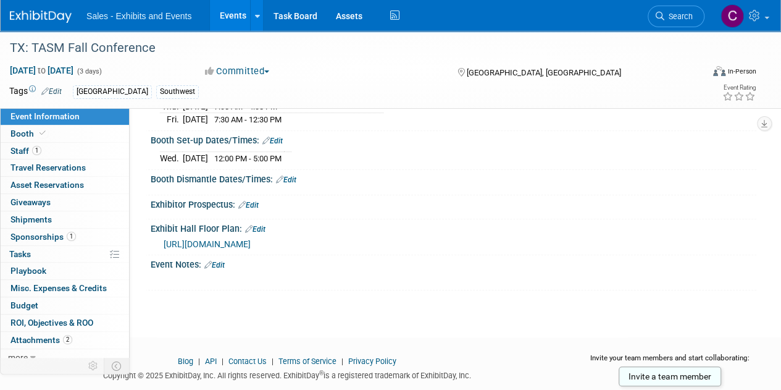
click at [229, 14] on link "Events" at bounding box center [232, 15] width 45 height 31
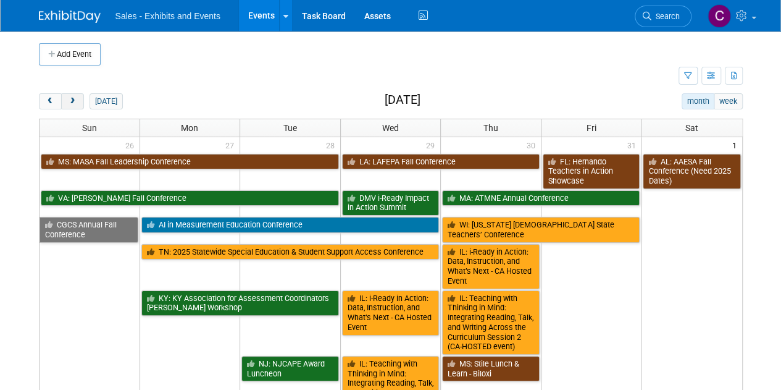
click at [77, 94] on button "next" at bounding box center [72, 101] width 23 height 16
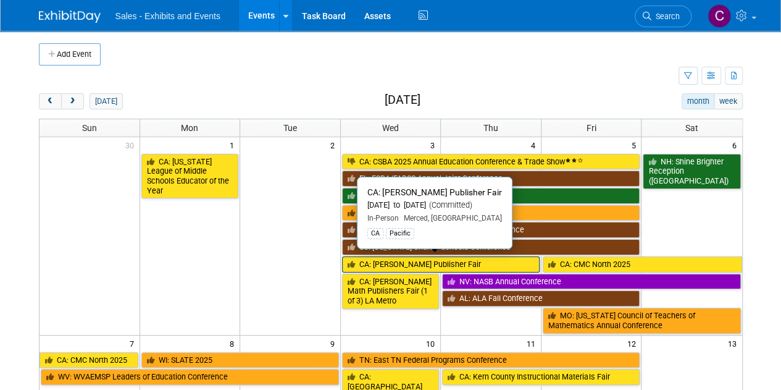
click at [394, 260] on link "CA: [PERSON_NAME] Publisher Fair" at bounding box center [441, 264] width 198 height 16
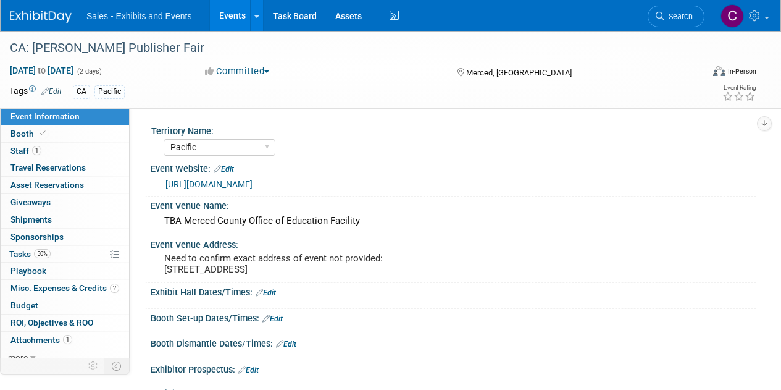
select select "Pacific"
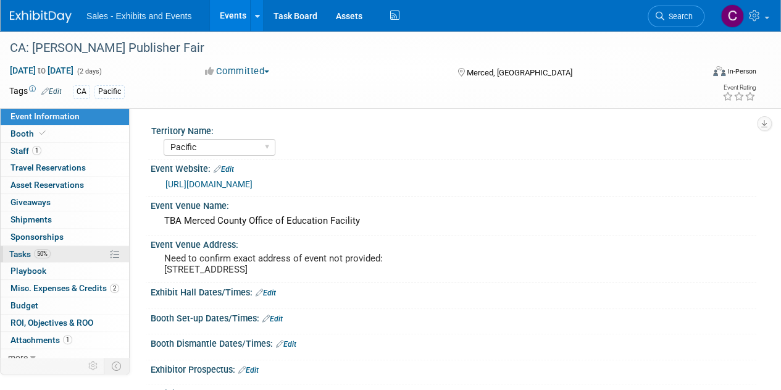
click at [16, 252] on span "Tasks 50%" at bounding box center [29, 254] width 41 height 10
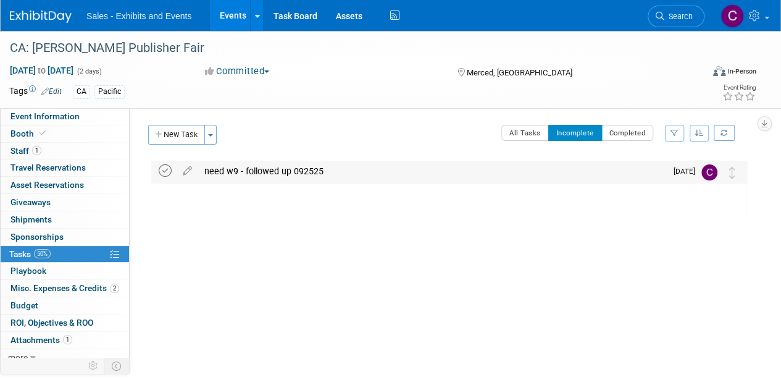
click at [163, 167] on icon at bounding box center [165, 170] width 13 height 13
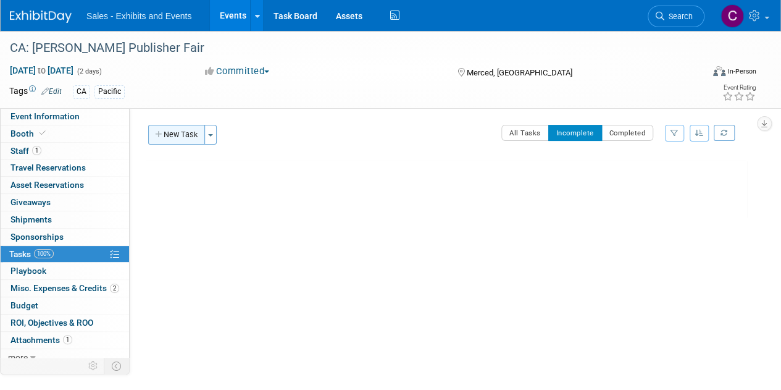
click at [190, 136] on button "New Task" at bounding box center [176, 135] width 57 height 20
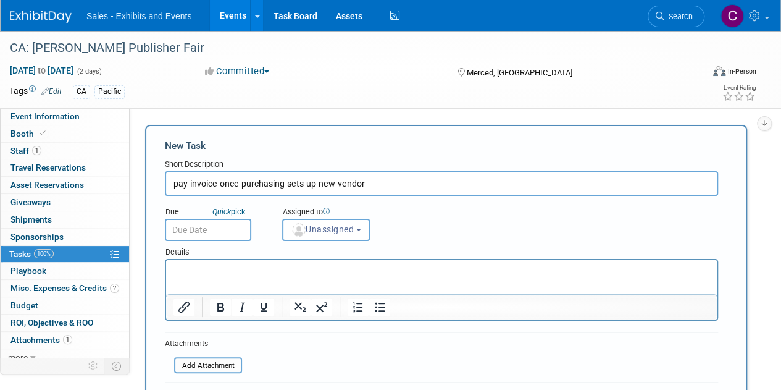
type input "pay invoice once purchasing sets up new vendor"
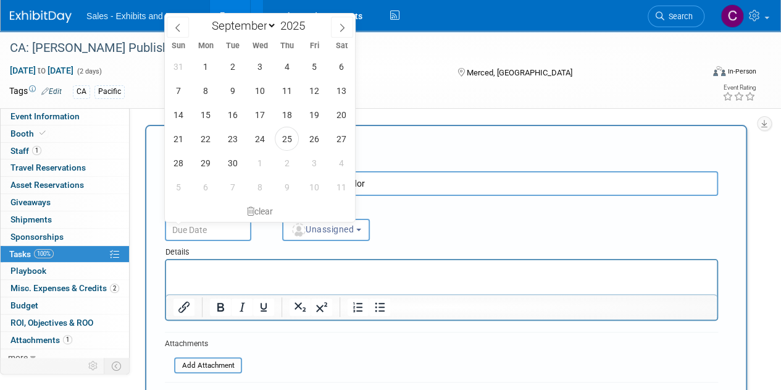
click at [196, 228] on input "text" at bounding box center [208, 230] width 86 height 22
click at [233, 168] on span "30" at bounding box center [232, 163] width 24 height 24
type input "[DATE]"
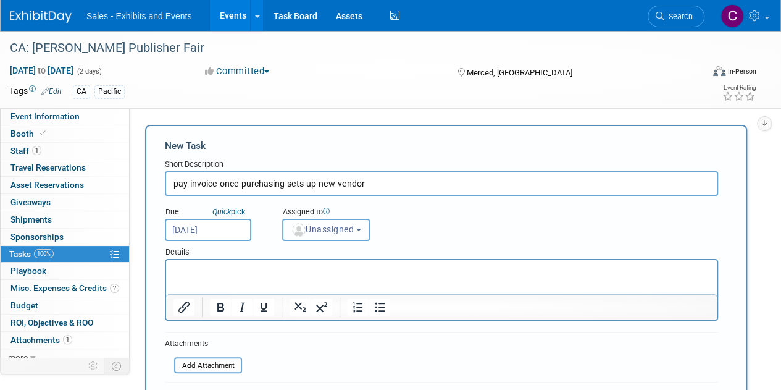
click at [317, 227] on span "Unassigned" at bounding box center [322, 229] width 63 height 10
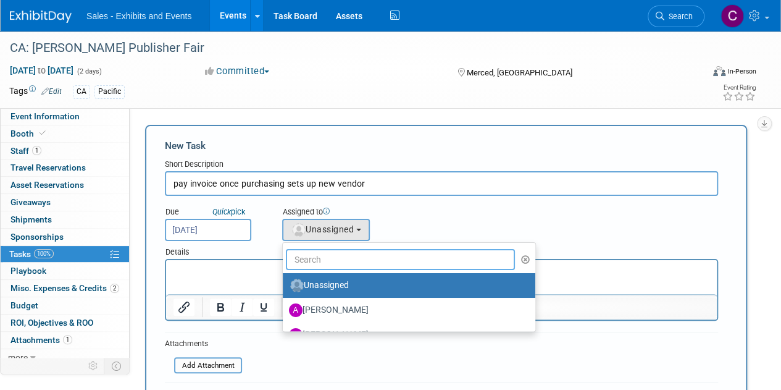
click at [328, 261] on input "text" at bounding box center [400, 259] width 229 height 21
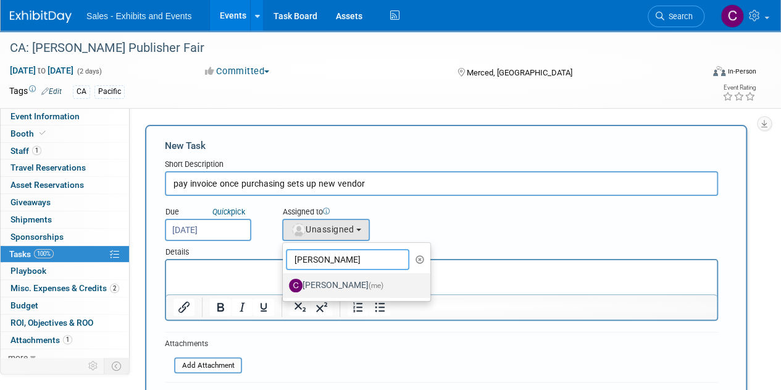
type input "[PERSON_NAME]"
click at [323, 276] on label "[PERSON_NAME] (me)" at bounding box center [353, 285] width 129 height 20
click at [285, 280] on input "[PERSON_NAME] (me)" at bounding box center [281, 284] width 8 height 8
select select "a9e3834d-668b-4315-a5d4-069993be606a"
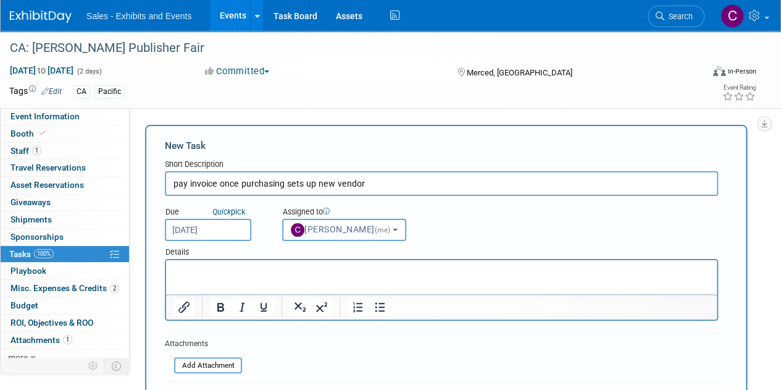
scroll to position [81, 0]
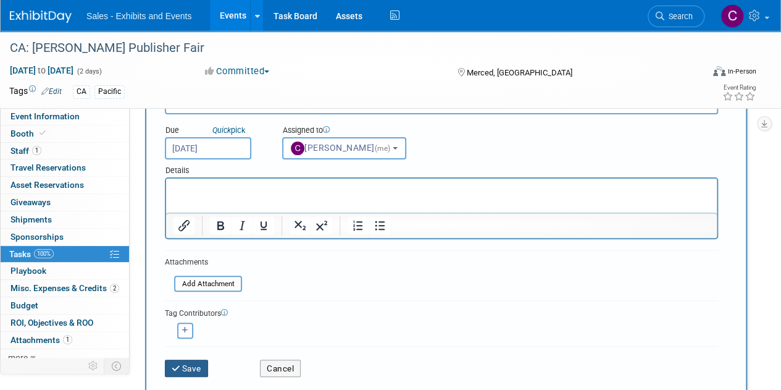
click at [187, 366] on button "Save" at bounding box center [186, 367] width 43 height 17
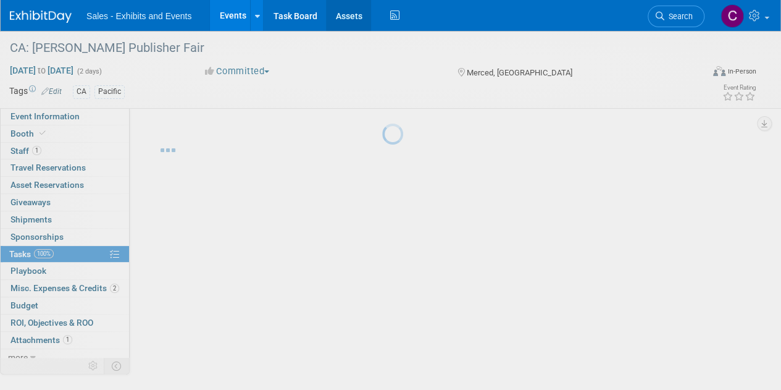
scroll to position [0, 0]
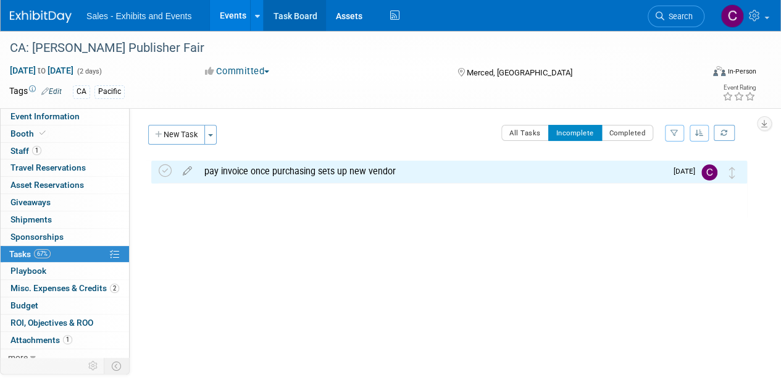
click at [286, 16] on link "Task Board" at bounding box center [295, 15] width 62 height 31
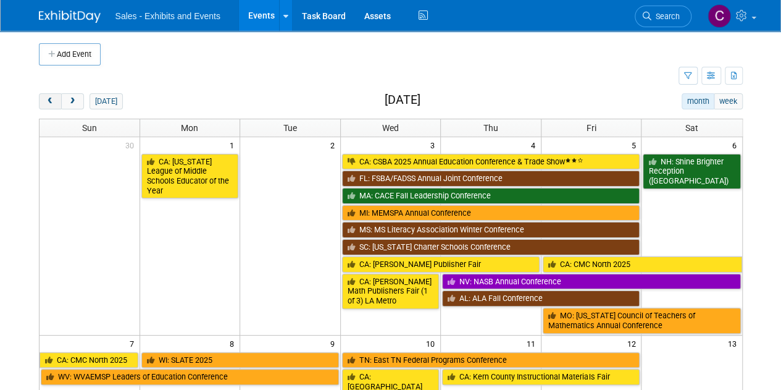
click at [52, 101] on span "prev" at bounding box center [50, 102] width 9 height 8
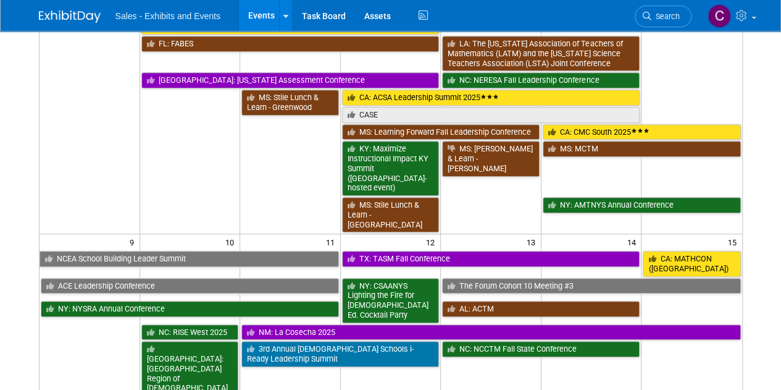
scroll to position [528, 0]
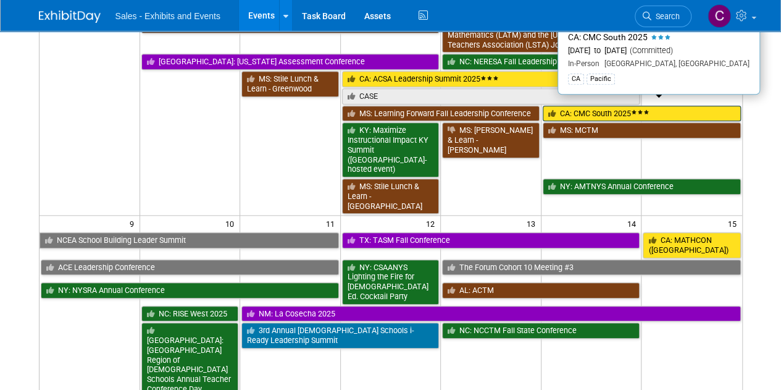
click at [594, 106] on link "CA: CMC South 2025" at bounding box center [642, 114] width 198 height 16
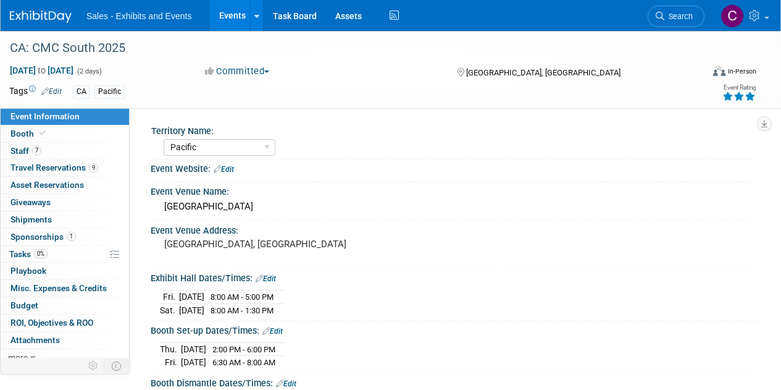
select select "Pacific"
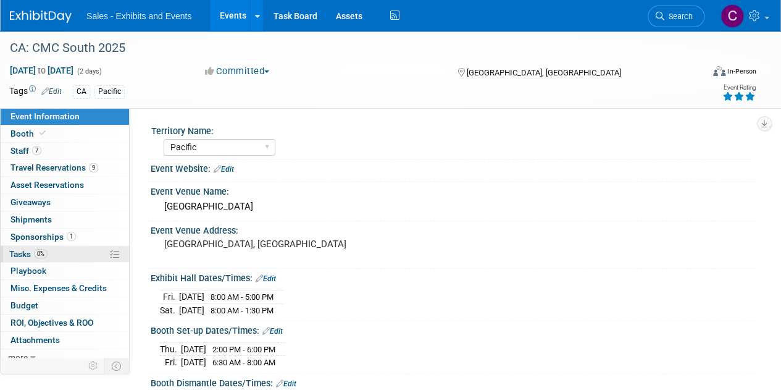
click at [27, 257] on span "Tasks 0%" at bounding box center [28, 254] width 38 height 10
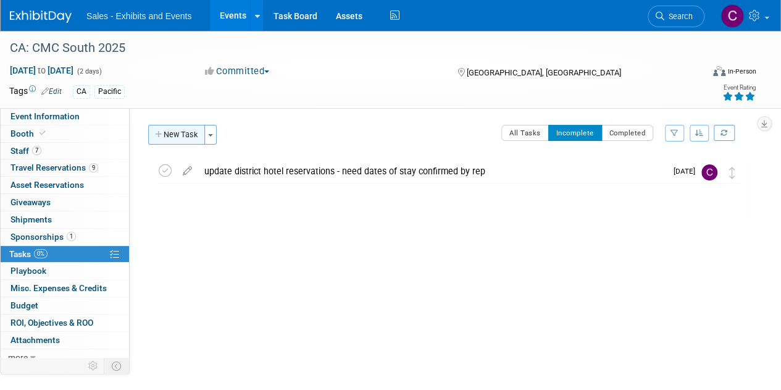
click at [196, 138] on button "New Task" at bounding box center [176, 135] width 57 height 20
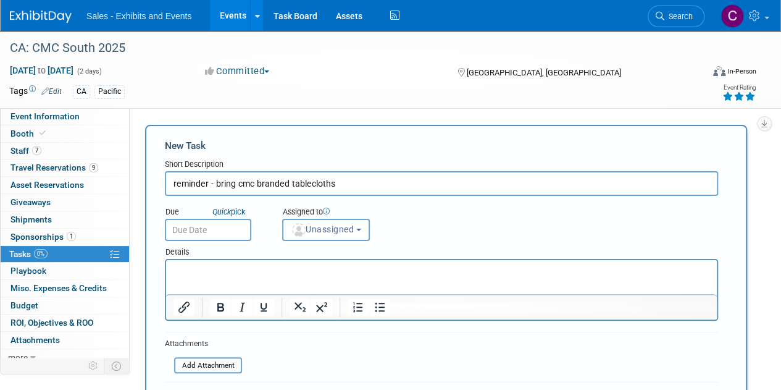
type input "reminder - bring cmc branded tablecloths"
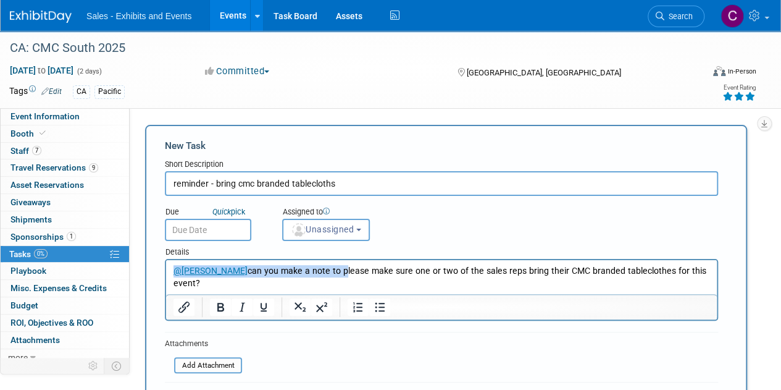
drag, startPoint x: 331, startPoint y: 271, endPoint x: 223, endPoint y: 532, distance: 282.6
click at [166, 272] on html "@[PERSON_NAME] can you make a note to please make sure one or two of the sales …" at bounding box center [441, 275] width 551 height 30
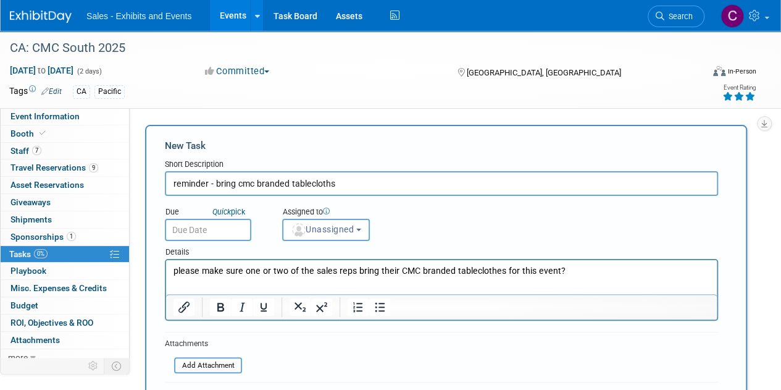
click at [203, 231] on input "text" at bounding box center [208, 230] width 86 height 22
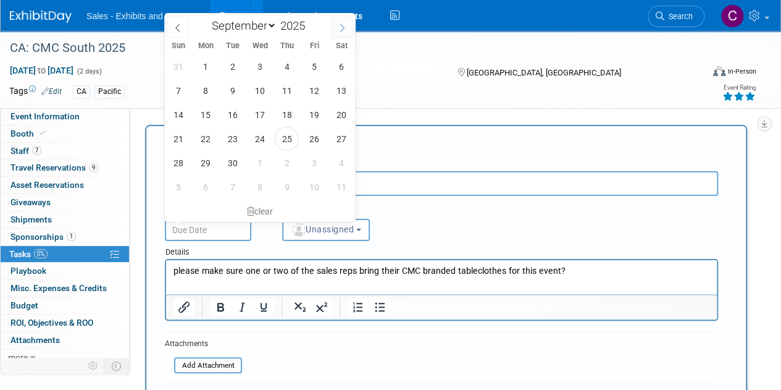
click at [341, 25] on icon at bounding box center [342, 27] width 9 height 9
select select "9"
click at [257, 115] on span "15" at bounding box center [260, 114] width 24 height 24
type input "[DATE]"
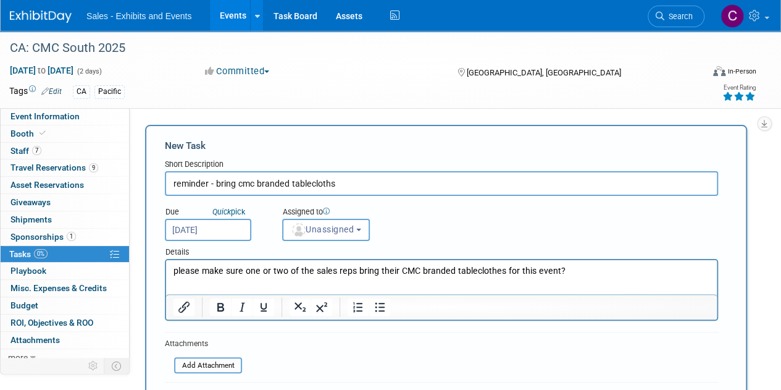
click at [318, 217] on div "Assigned to" at bounding box center [344, 212] width 125 height 12
click at [316, 230] on span "Unassigned" at bounding box center [322, 229] width 63 height 10
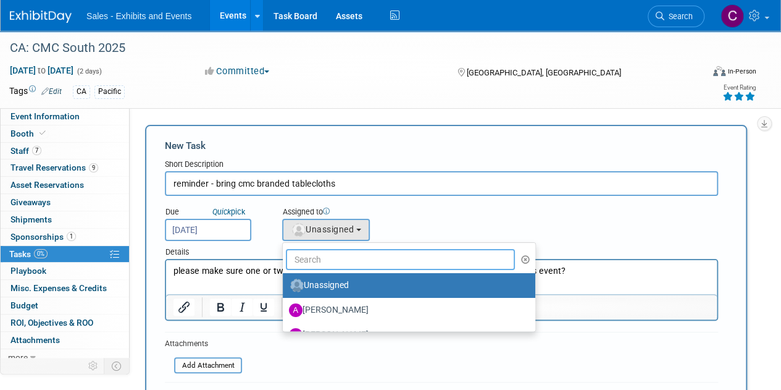
click at [320, 255] on input "text" at bounding box center [400, 259] width 229 height 21
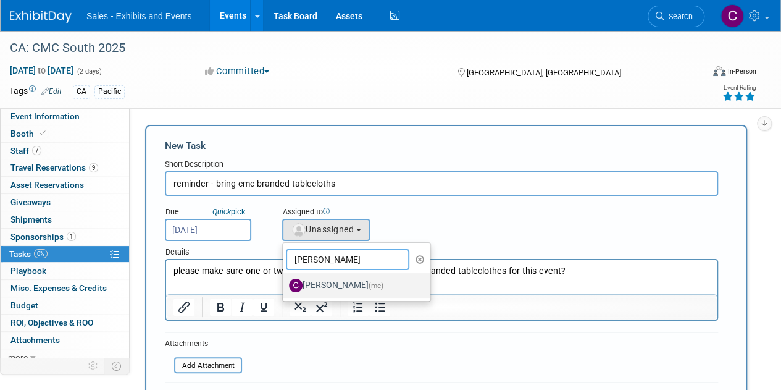
type input "[PERSON_NAME]"
click at [353, 285] on label "[PERSON_NAME] (me)" at bounding box center [353, 285] width 129 height 20
click at [285, 285] on input "[PERSON_NAME] (me)" at bounding box center [281, 284] width 8 height 8
select select "a9e3834d-668b-4315-a5d4-069993be606a"
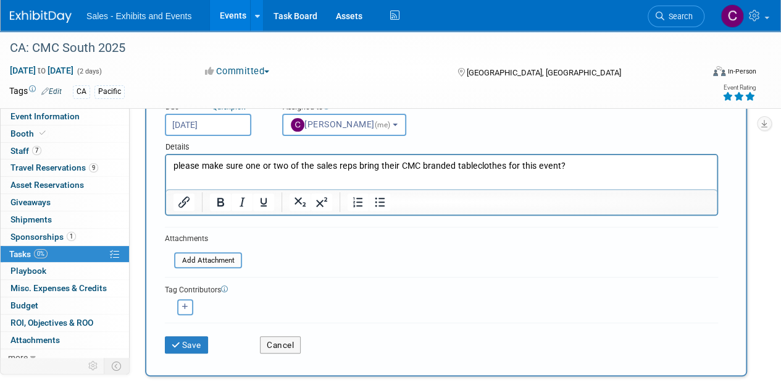
scroll to position [109, 0]
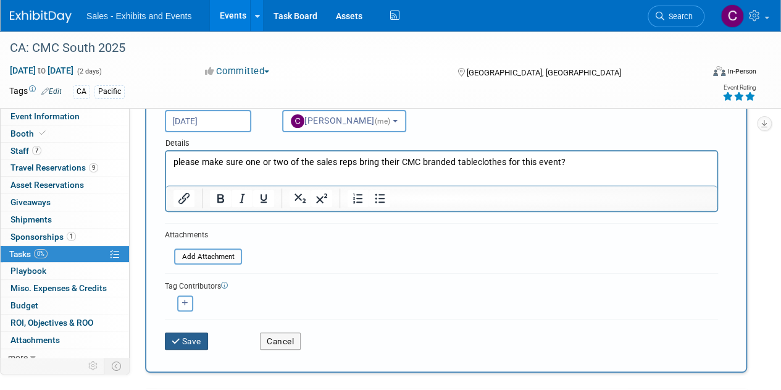
click at [208, 338] on button "Save" at bounding box center [186, 340] width 43 height 17
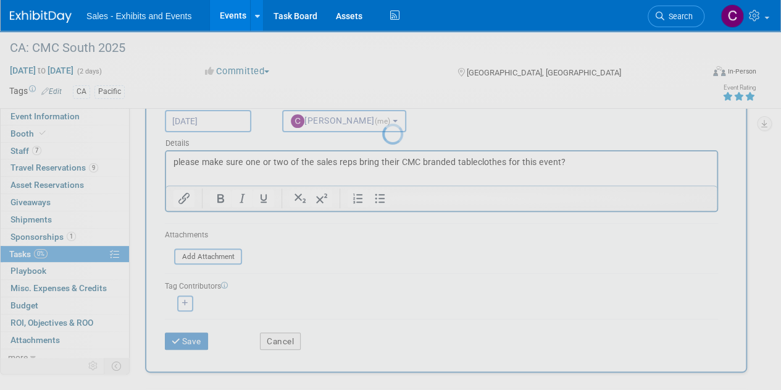
scroll to position [0, 0]
